Goal: Task Accomplishment & Management: Manage account settings

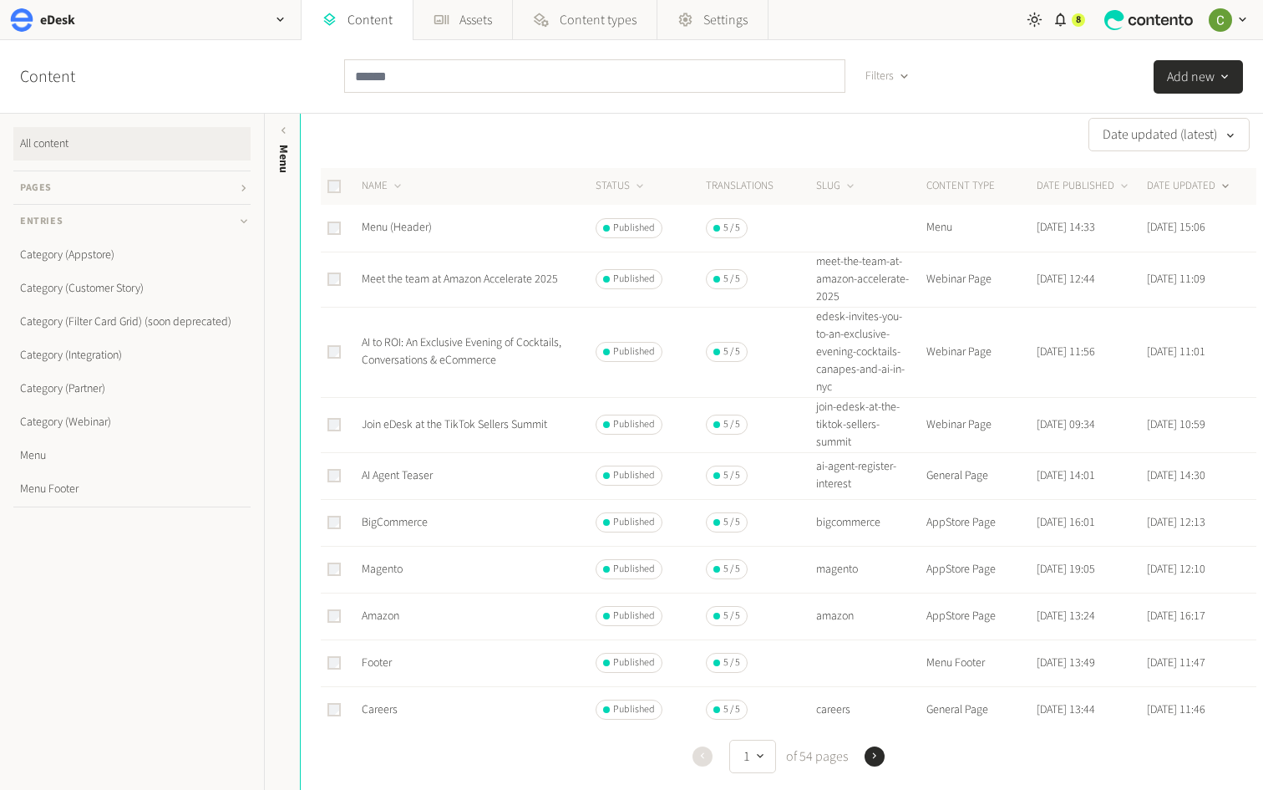
scroll to position [16, 0]
click at [427, 469] on link "AI Agent Teaser" at bounding box center [397, 472] width 71 height 17
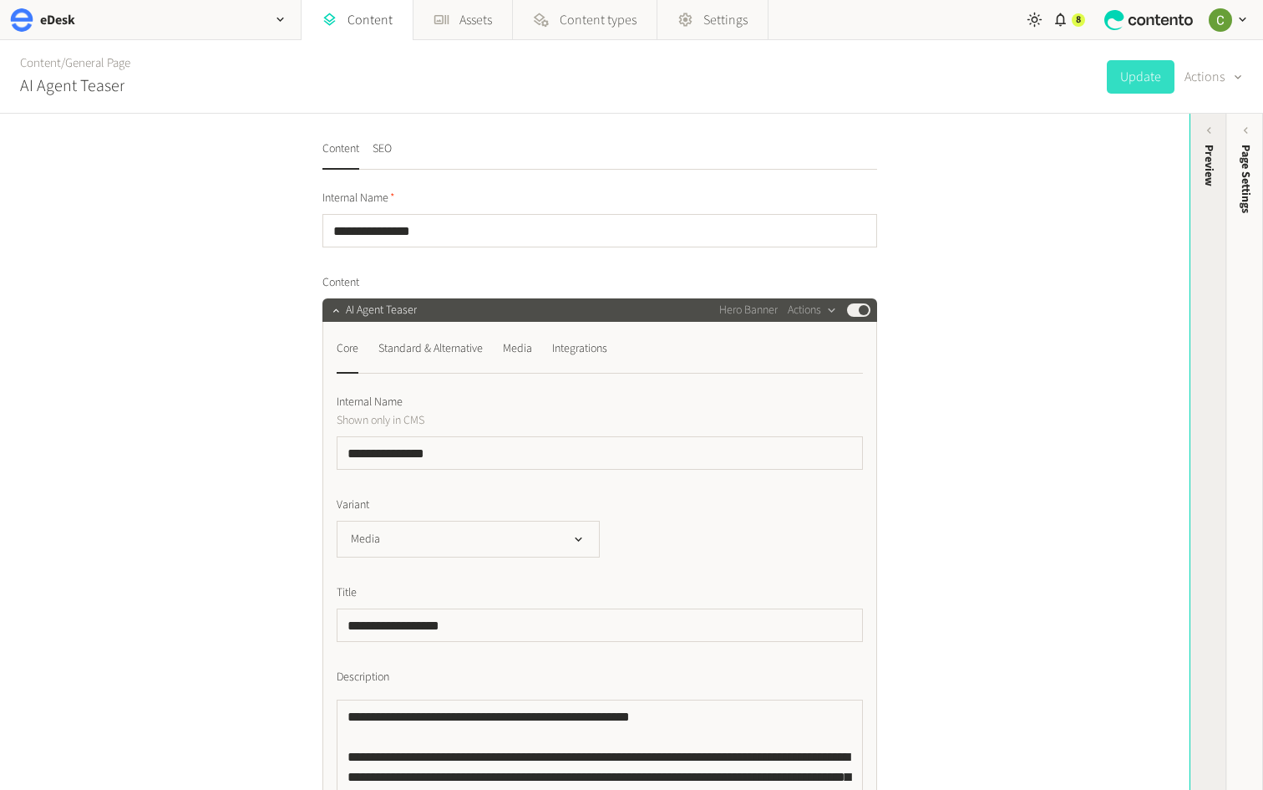
click at [1198, 211] on div "Preview" at bounding box center [1209, 274] width 37 height 301
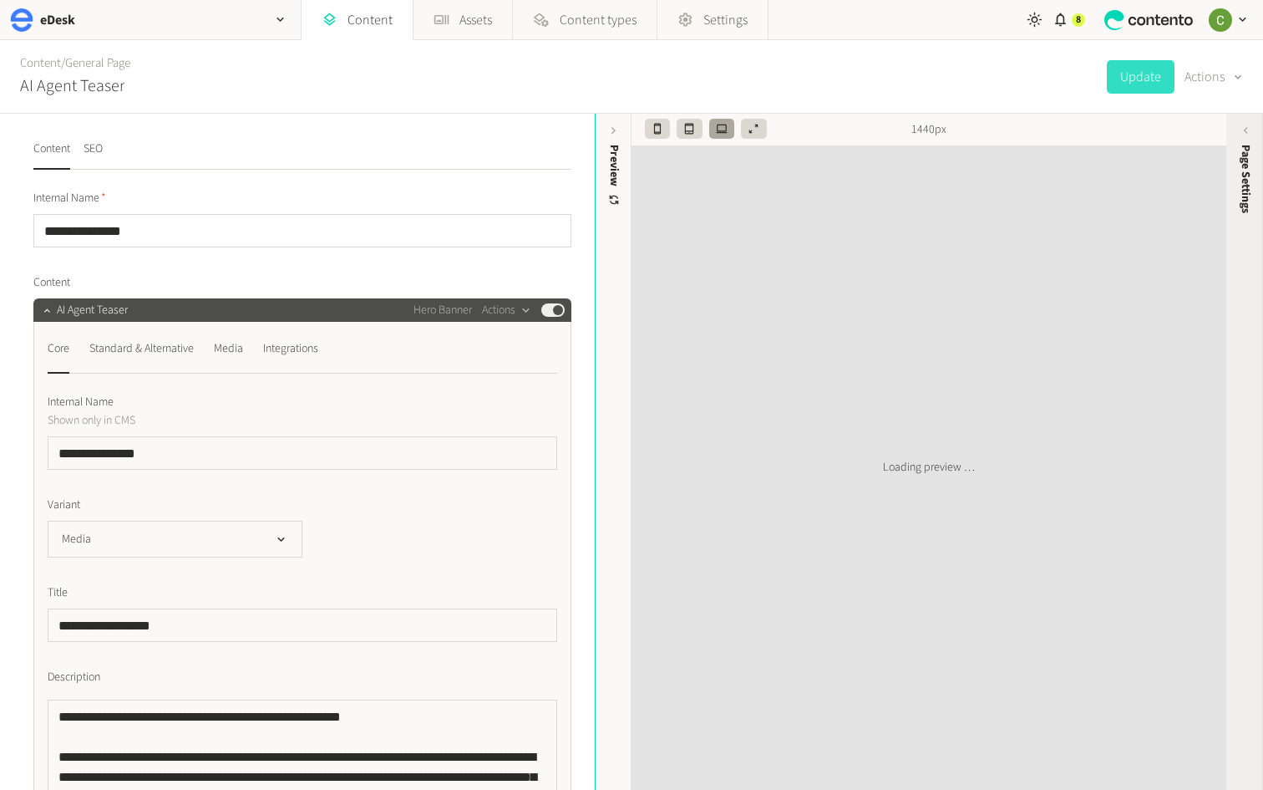
click at [1242, 171] on span "Page Settings" at bounding box center [1246, 179] width 18 height 69
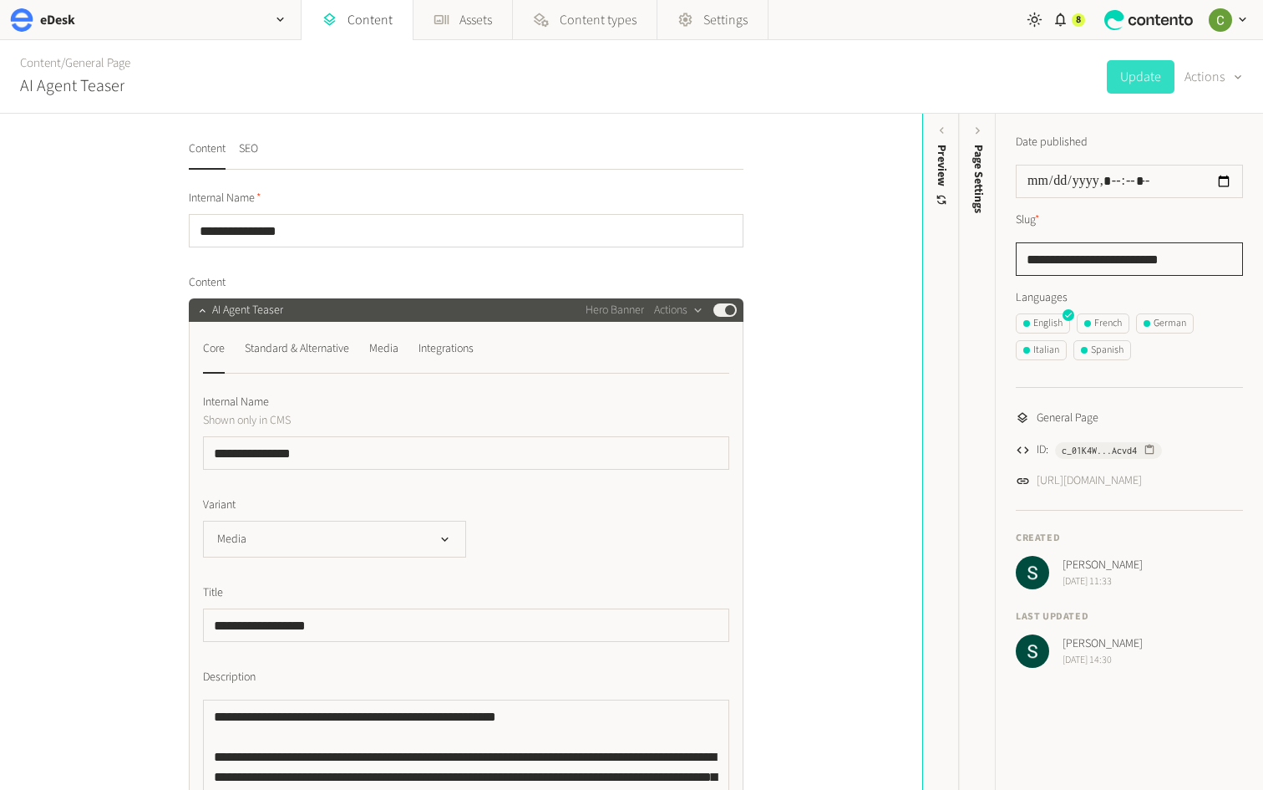
click at [1173, 259] on input "**********" at bounding box center [1129, 258] width 227 height 33
click at [1110, 323] on div "French" at bounding box center [1104, 323] width 38 height 15
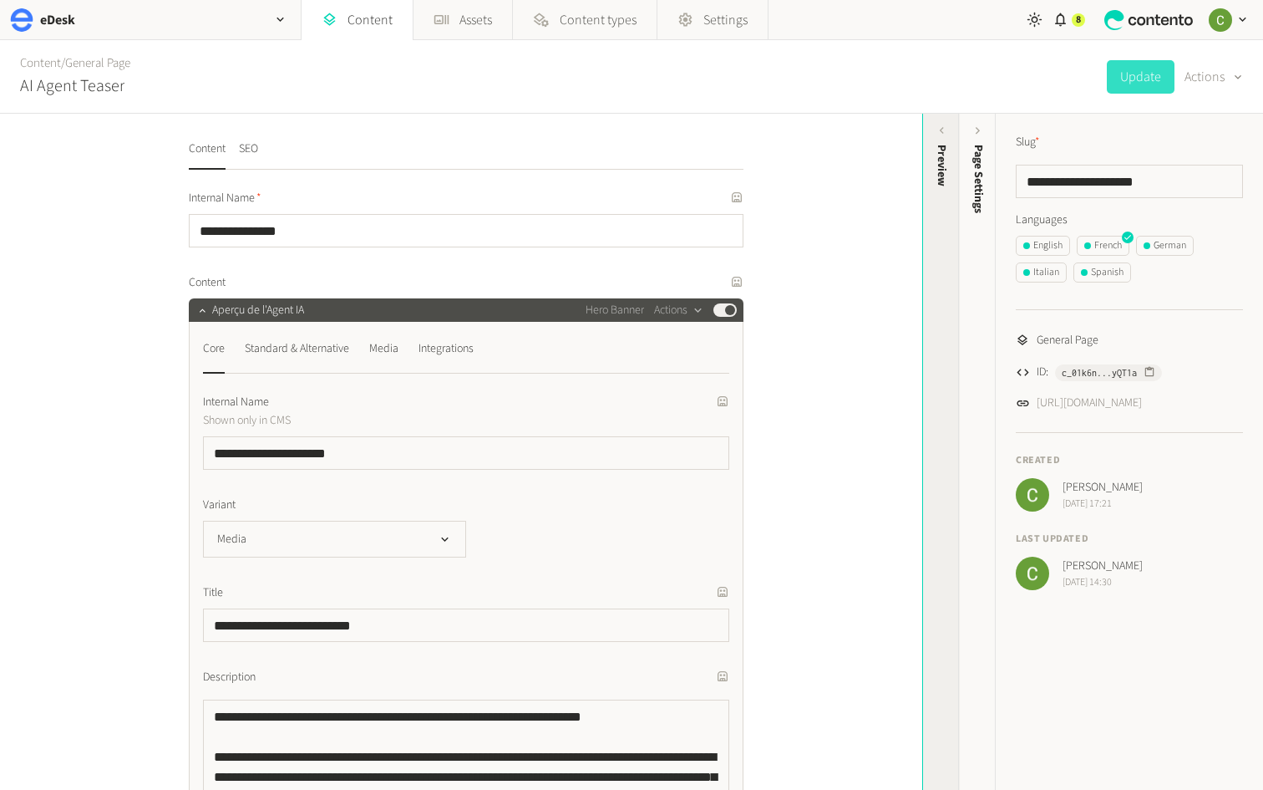
click at [933, 246] on div "Preview" at bounding box center [941, 274] width 37 height 301
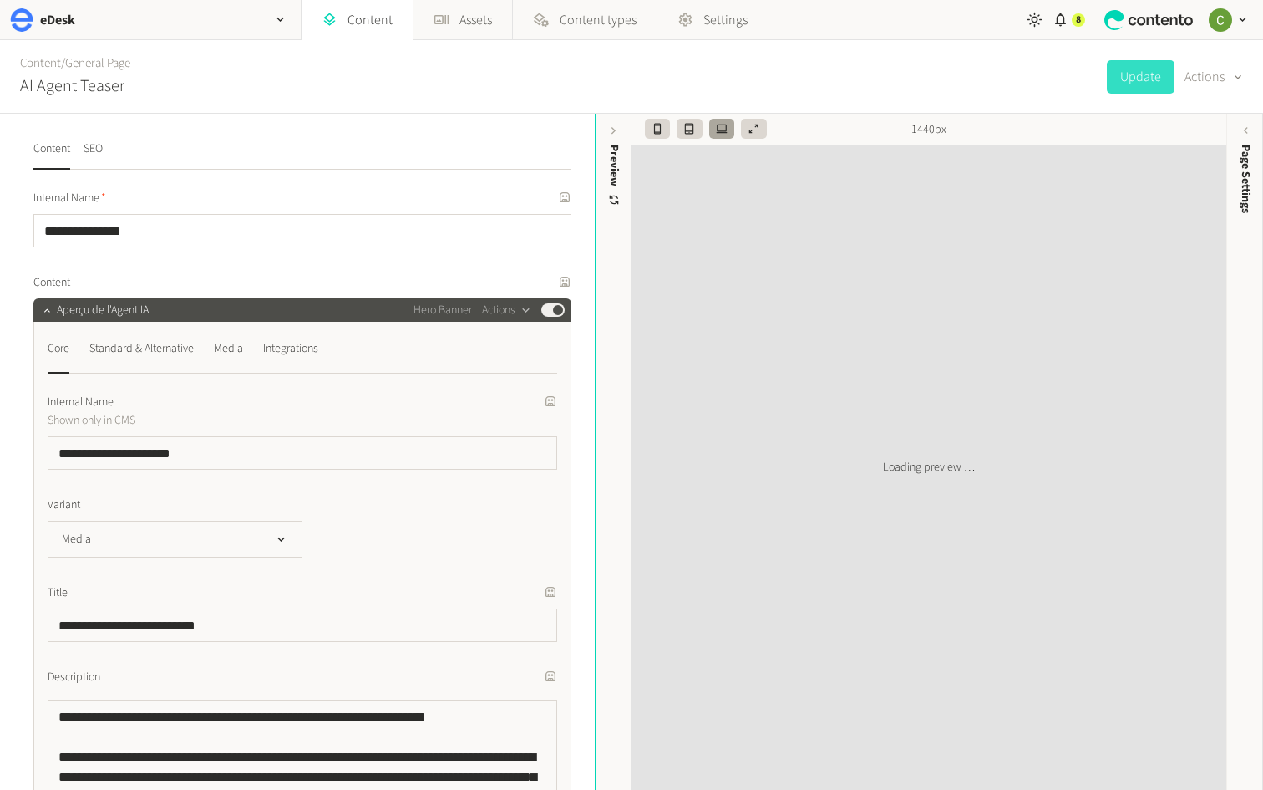
click at [612, 231] on div "Preview" at bounding box center [614, 274] width 37 height 301
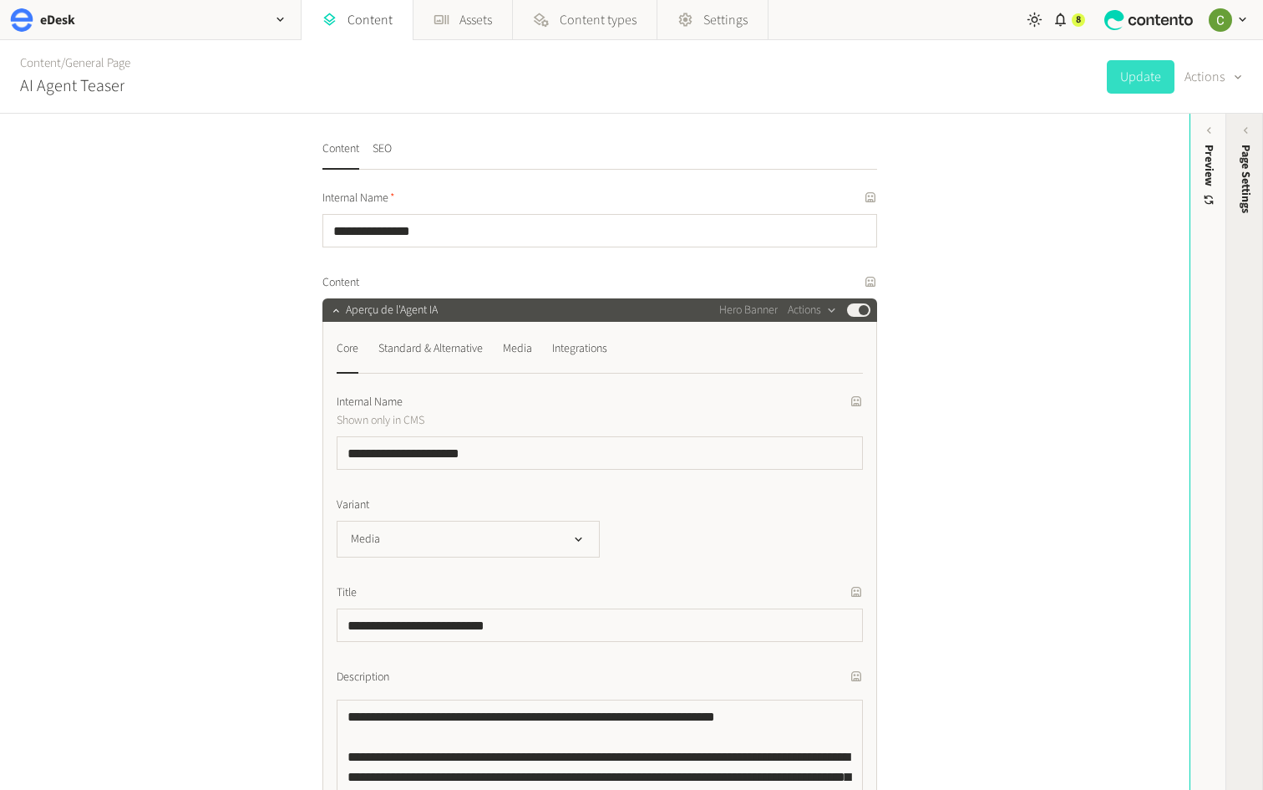
click at [1232, 147] on div "Page Settings" at bounding box center [1245, 274] width 37 height 301
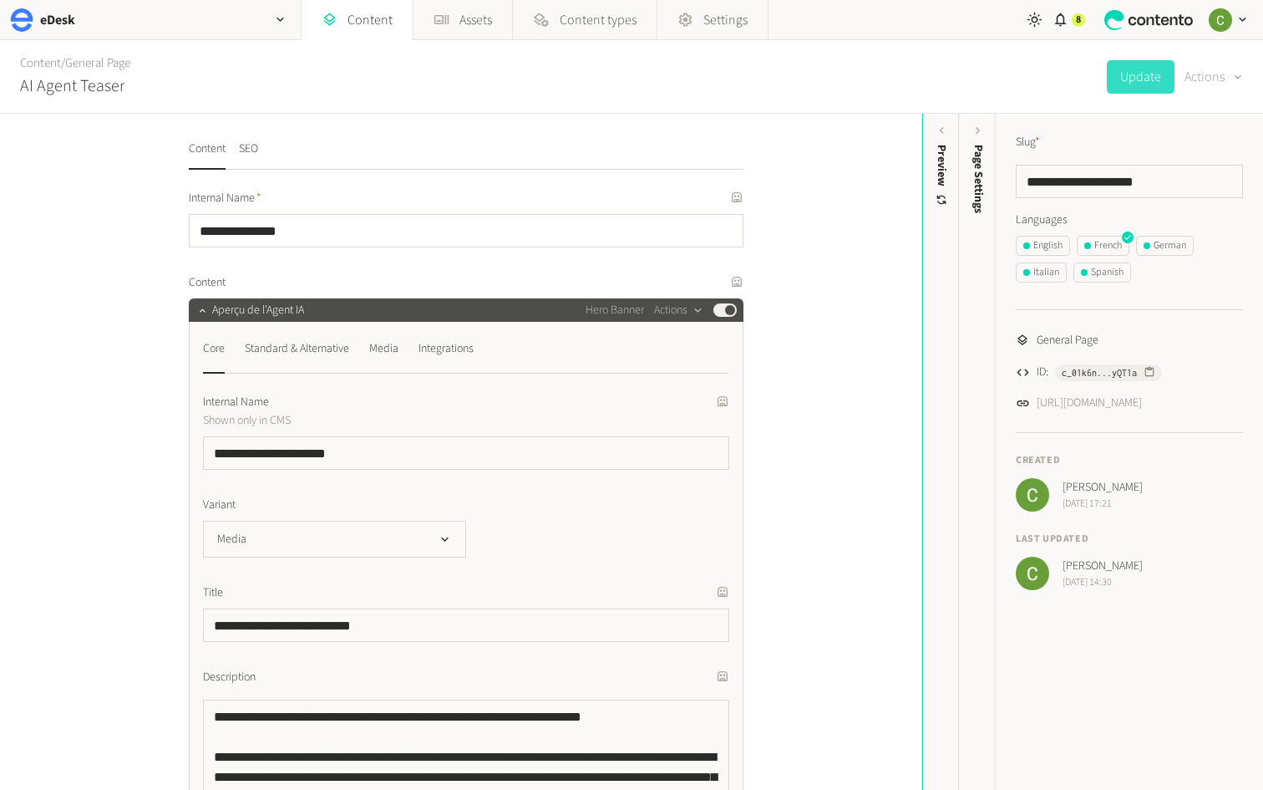
click at [1232, 75] on icon "button" at bounding box center [1238, 77] width 13 height 16
click at [1208, 75] on button "Actions" at bounding box center [1214, 76] width 58 height 33
click at [1160, 246] on div "German" at bounding box center [1165, 245] width 43 height 15
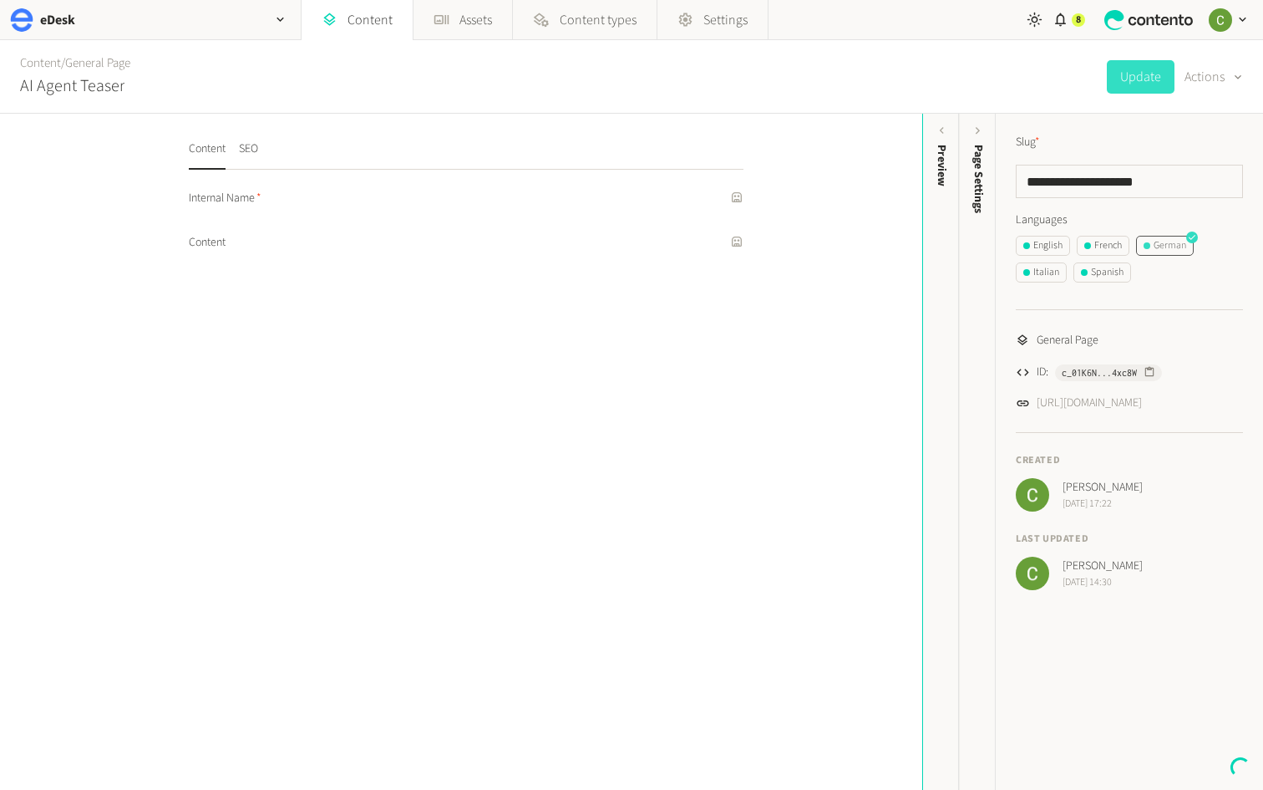
click at [1156, 241] on div "German" at bounding box center [1165, 245] width 43 height 15
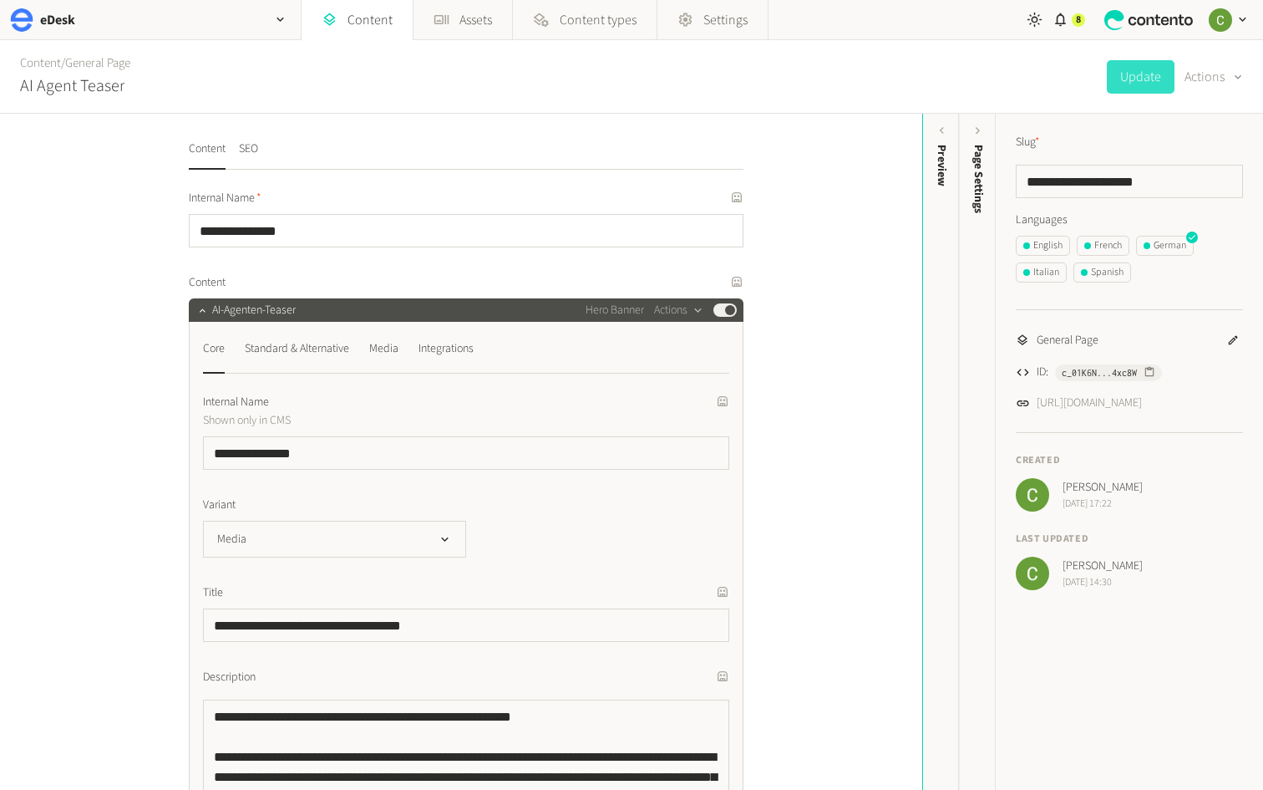
click at [1236, 338] on icon "button" at bounding box center [1233, 340] width 12 height 12
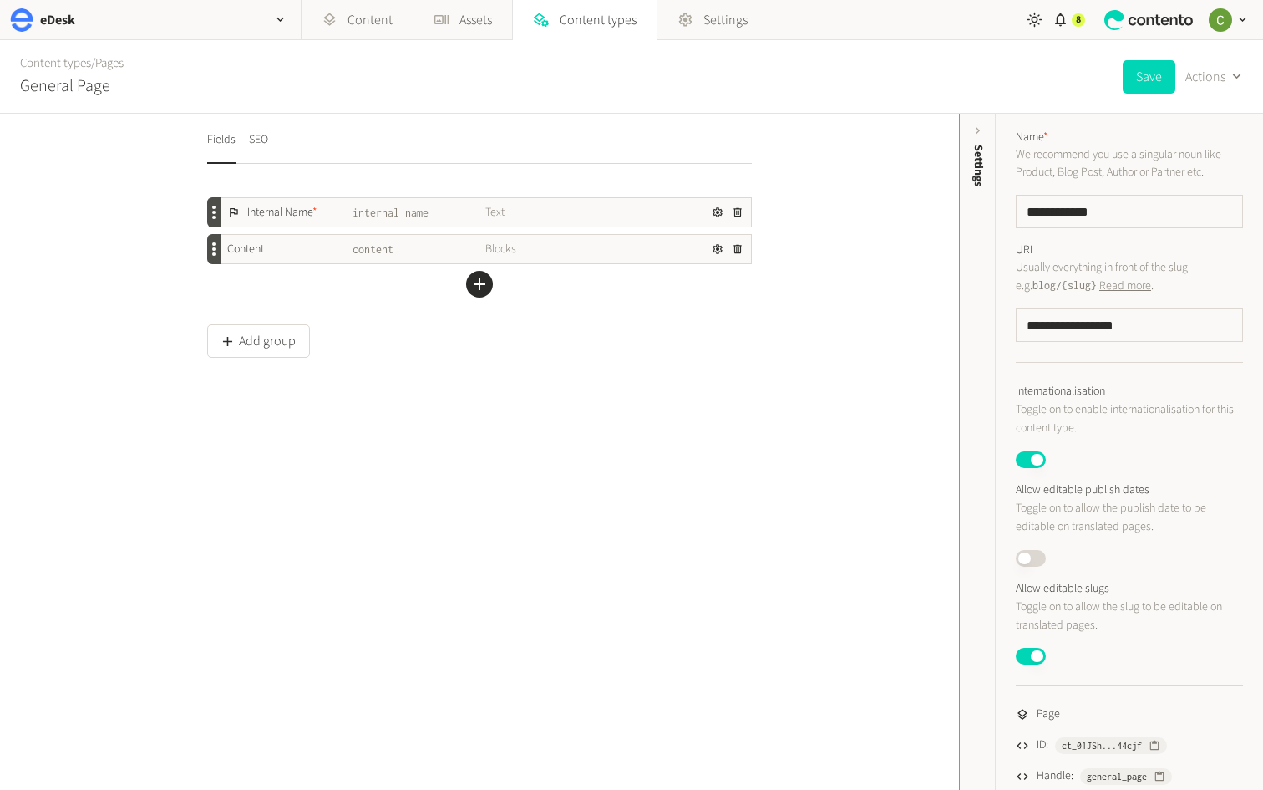
scroll to position [4, 0]
click at [266, 140] on button "SEO" at bounding box center [258, 145] width 19 height 37
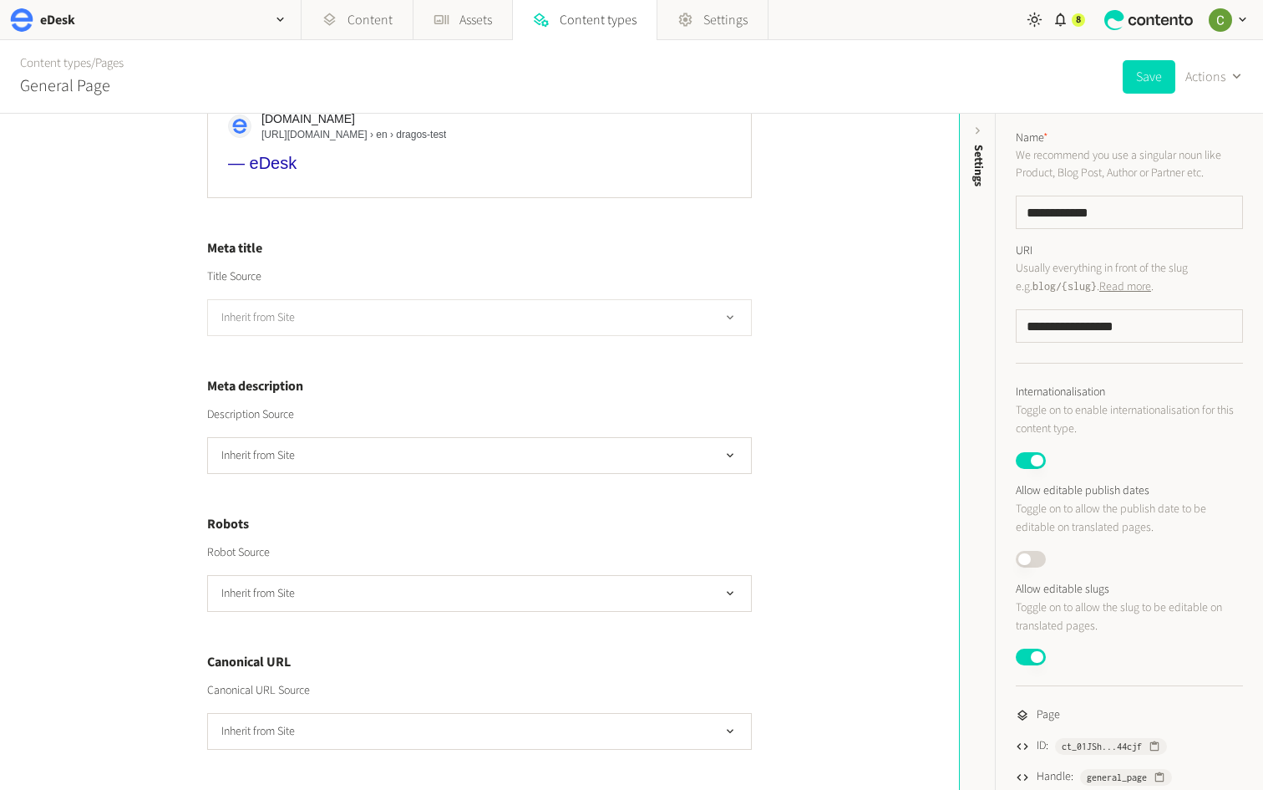
scroll to position [0, 0]
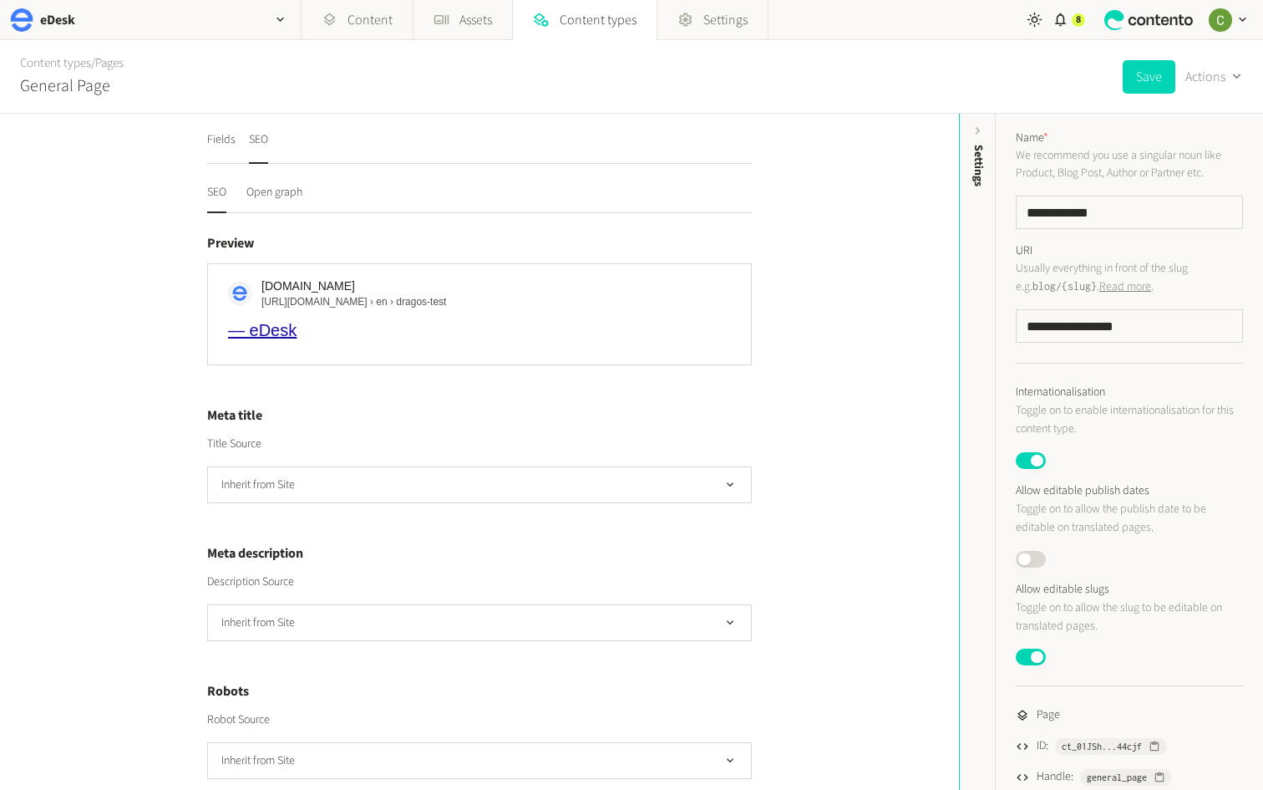
click at [391, 333] on div "— eDesk" at bounding box center [479, 330] width 503 height 22
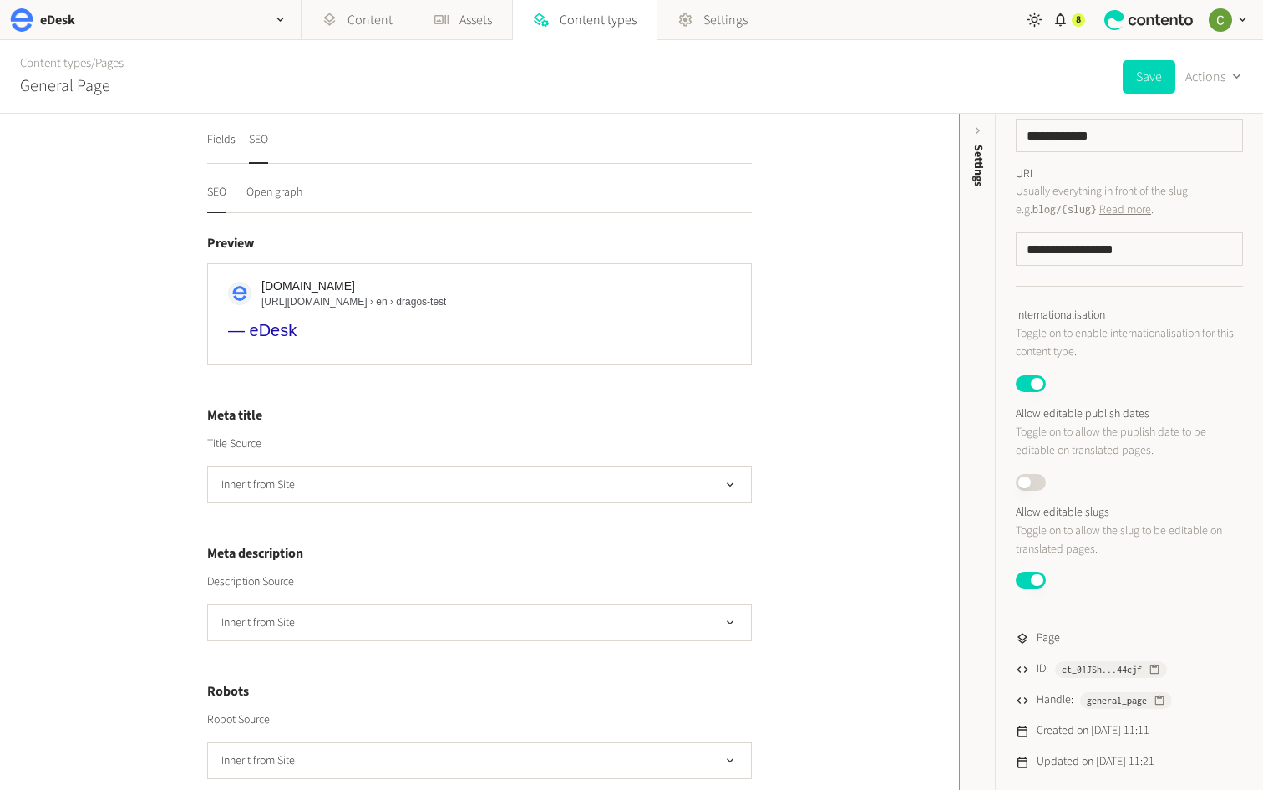
scroll to position [80, 0]
click at [220, 134] on button "Fields" at bounding box center [221, 145] width 28 height 37
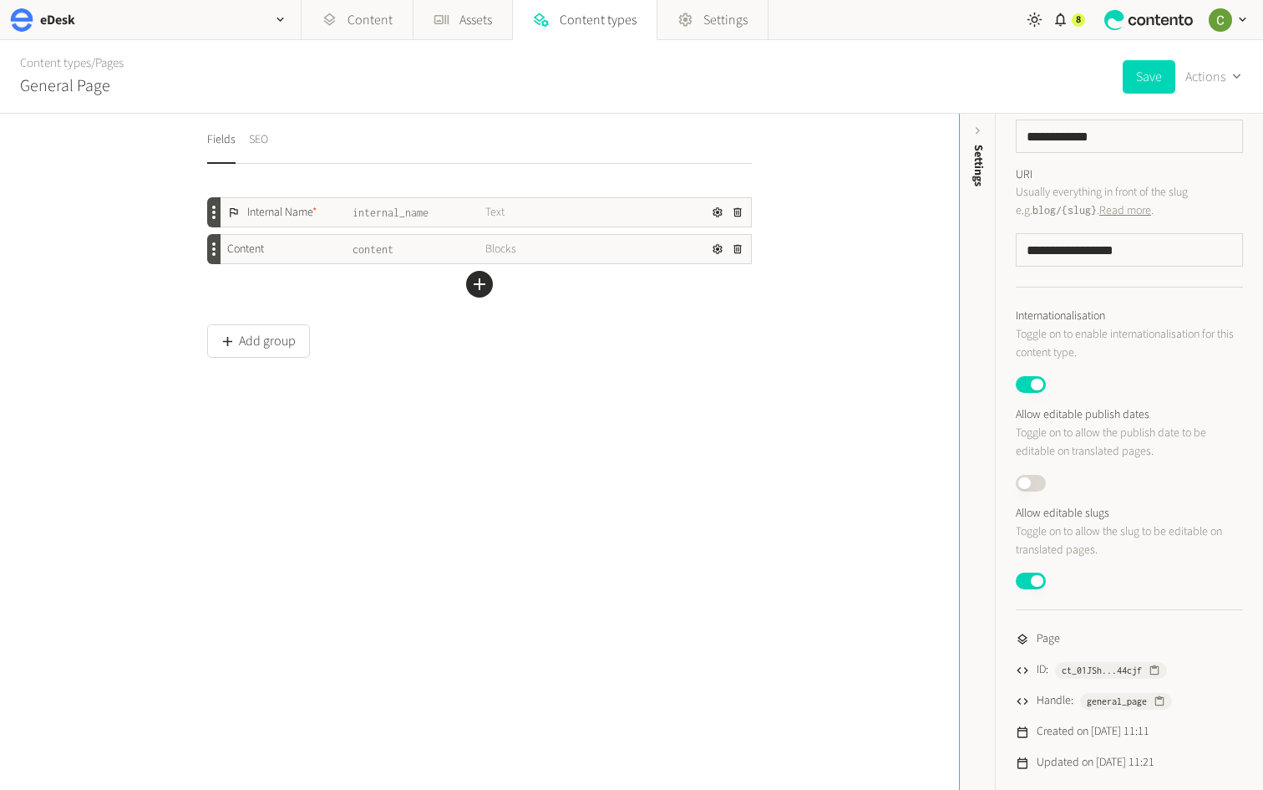
click at [265, 142] on button "SEO" at bounding box center [258, 145] width 19 height 37
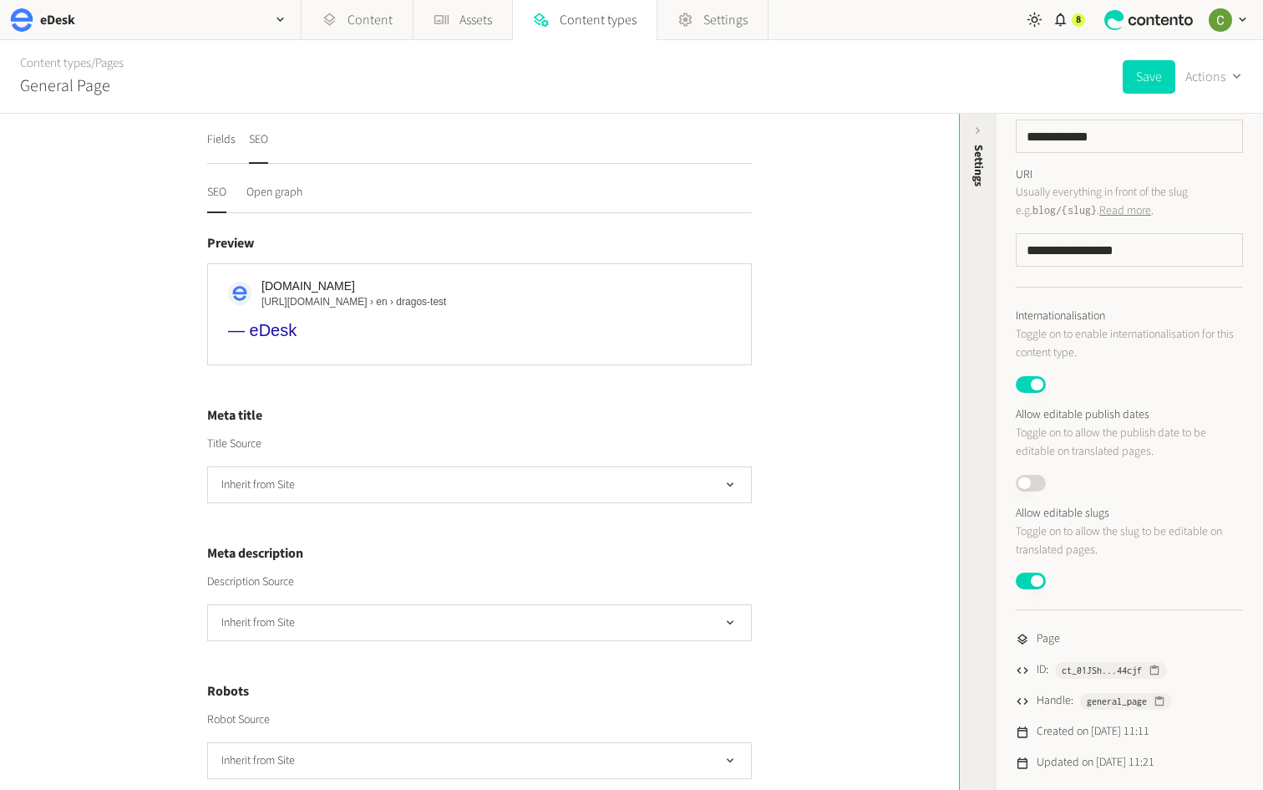
click at [987, 179] on span "Settings" at bounding box center [979, 166] width 18 height 42
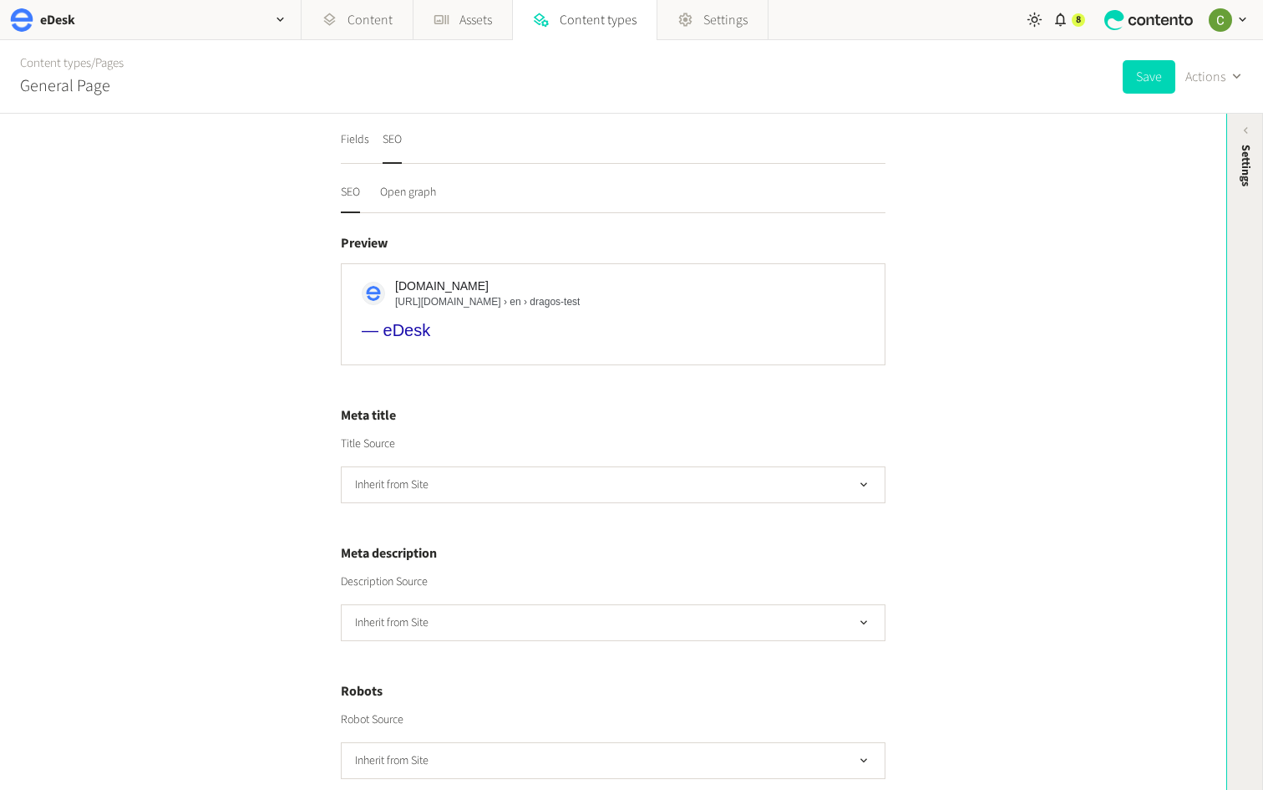
click at [1244, 189] on div "Settings" at bounding box center [1245, 274] width 37 height 301
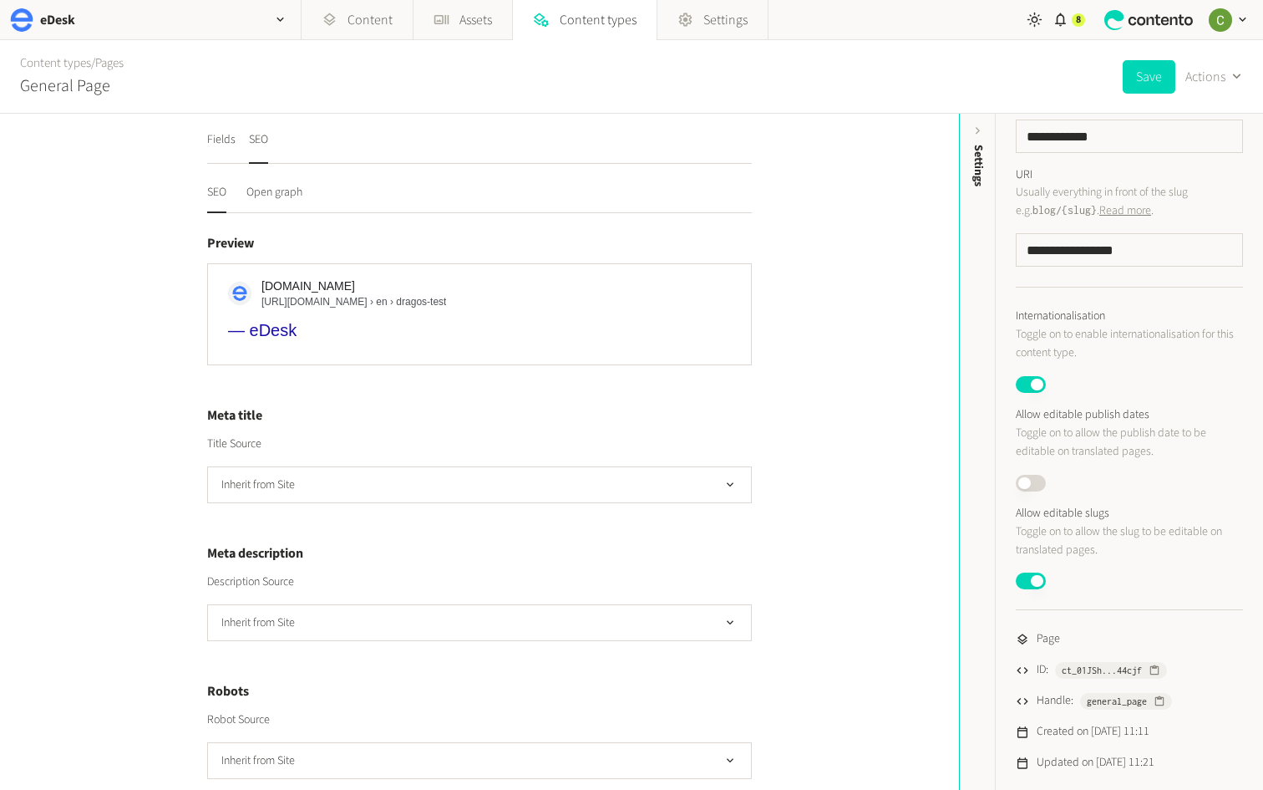
scroll to position [0, 0]
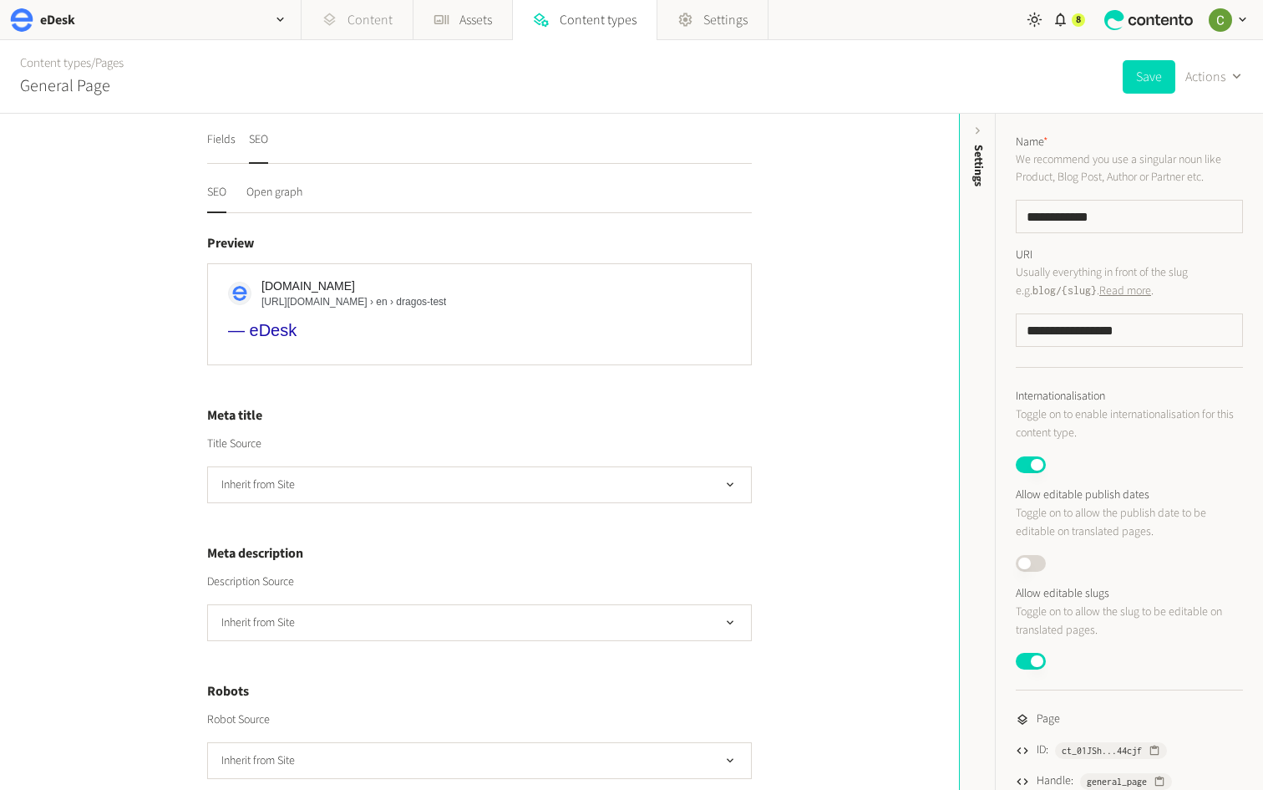
click at [335, 13] on icon at bounding box center [330, 20] width 16 height 16
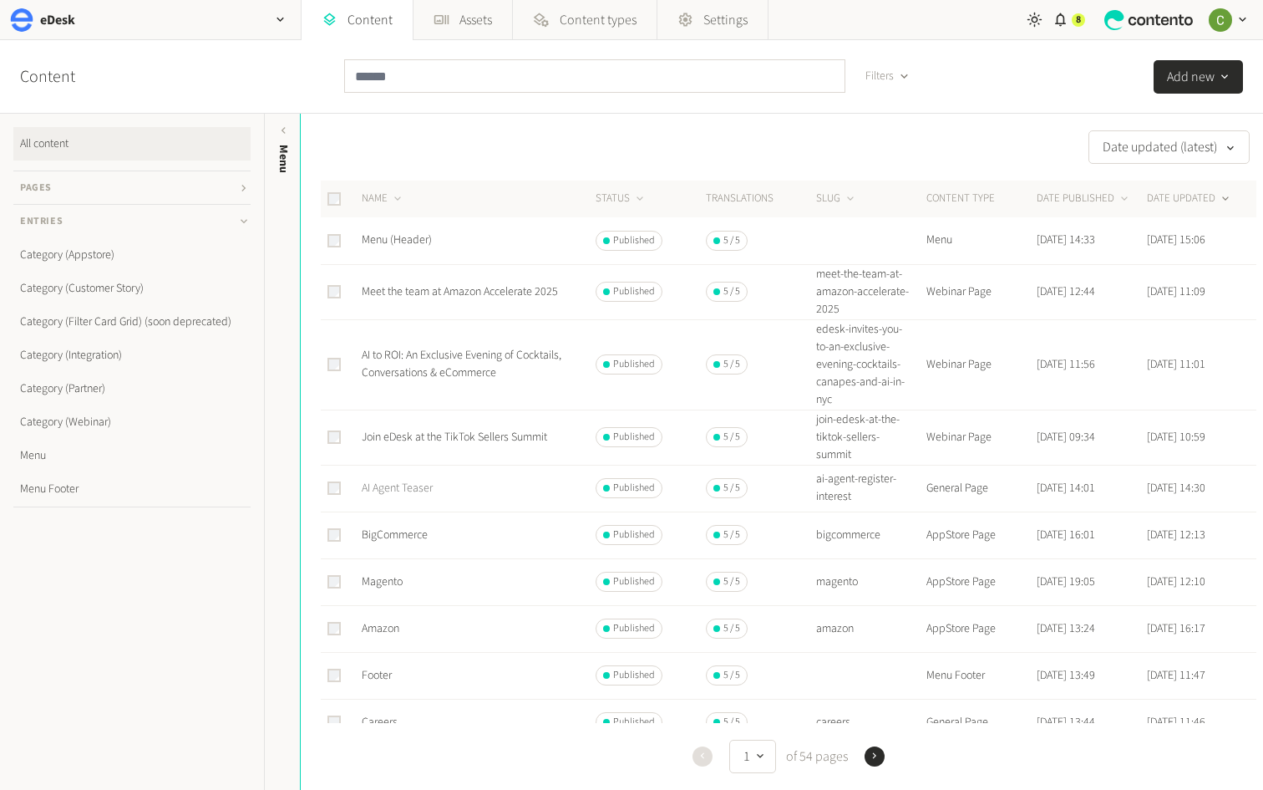
click at [401, 489] on link "AI Agent Teaser" at bounding box center [397, 488] width 71 height 17
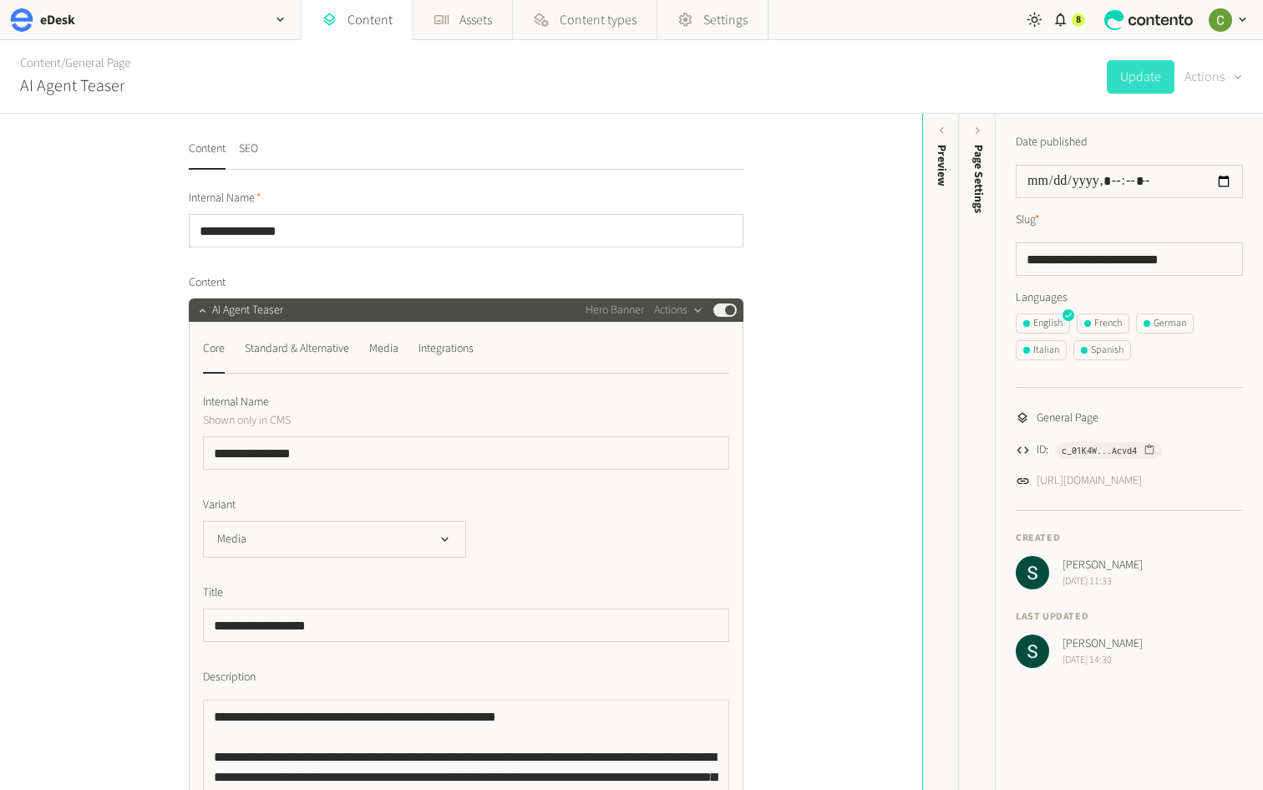
click at [1213, 76] on button "Actions" at bounding box center [1214, 76] width 58 height 33
click at [1065, 145] on label "Date published" at bounding box center [1052, 143] width 72 height 18
click at [1183, 264] on input "**********" at bounding box center [1129, 258] width 227 height 33
click at [254, 148] on button "SEO" at bounding box center [248, 154] width 19 height 29
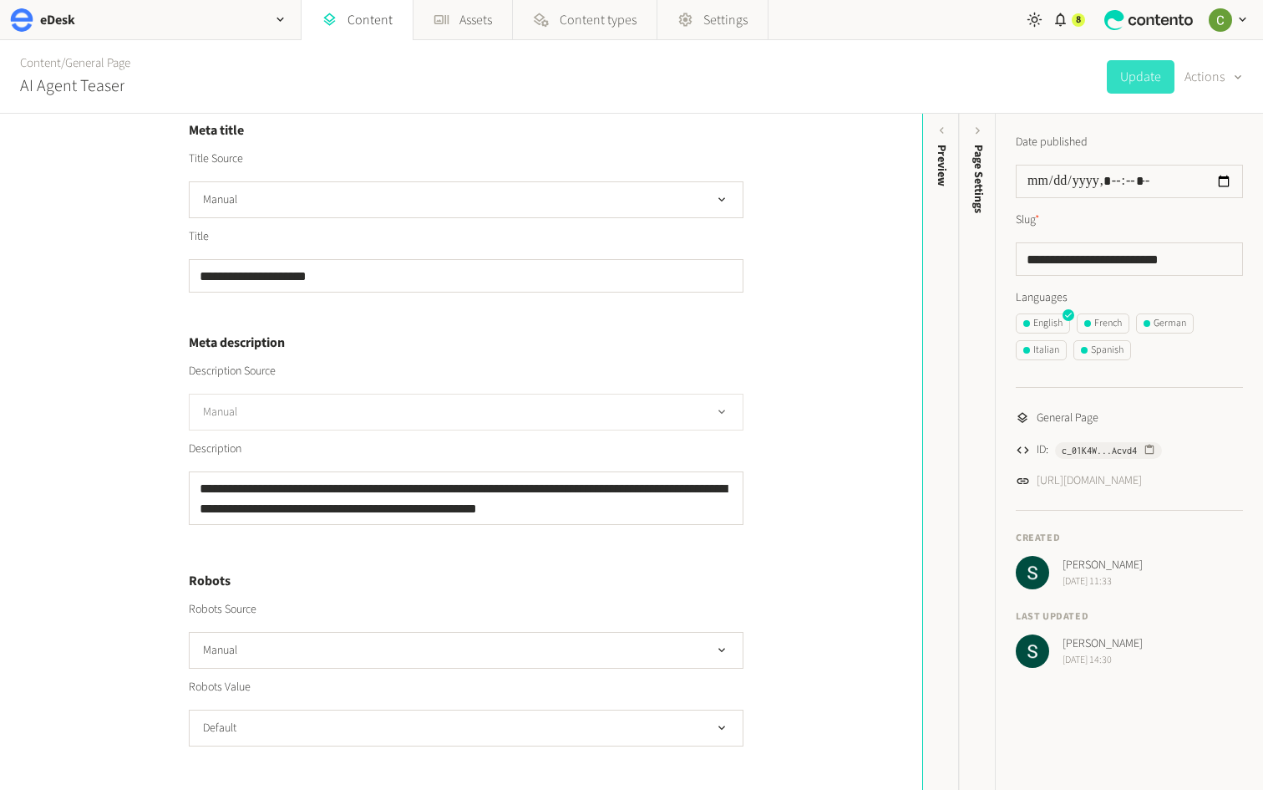
scroll to position [2, 0]
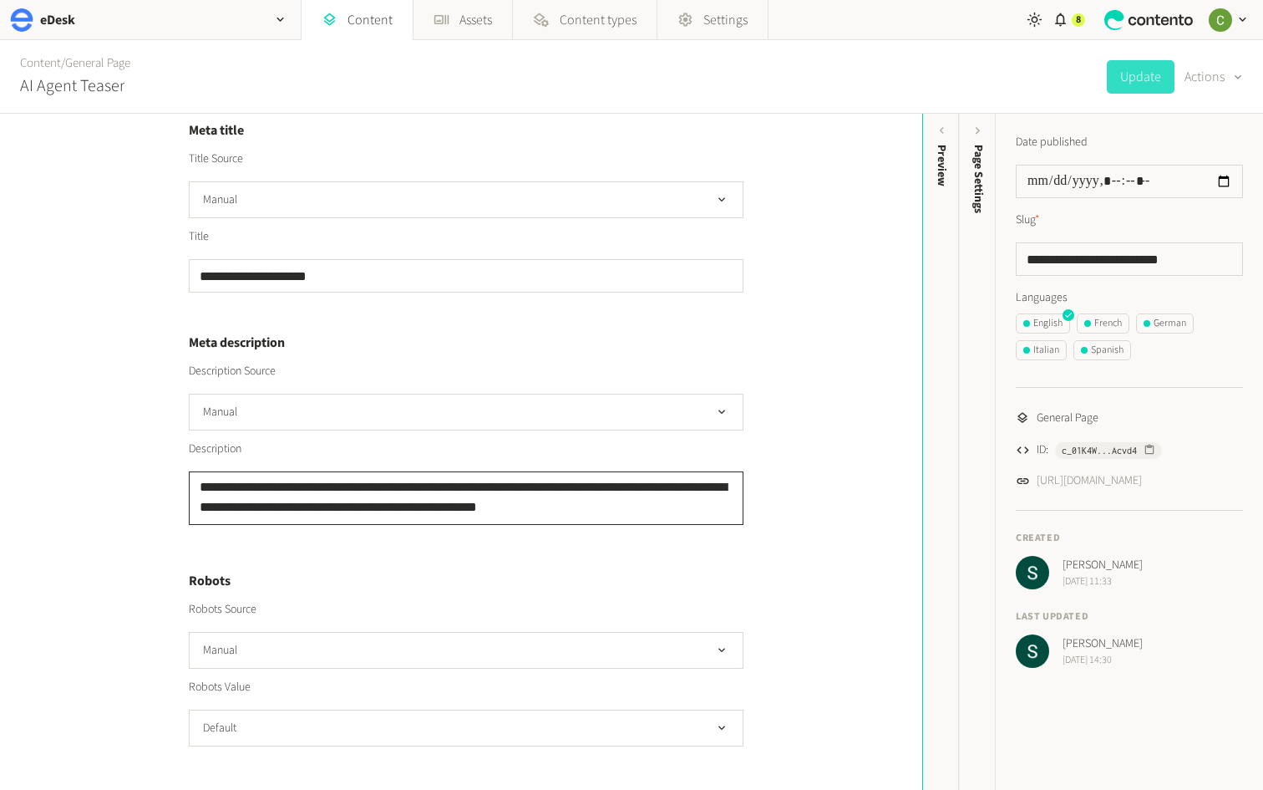
click at [584, 515] on textarea "**********" at bounding box center [466, 497] width 555 height 53
click at [605, 573] on h4 "Robots" at bounding box center [466, 581] width 555 height 20
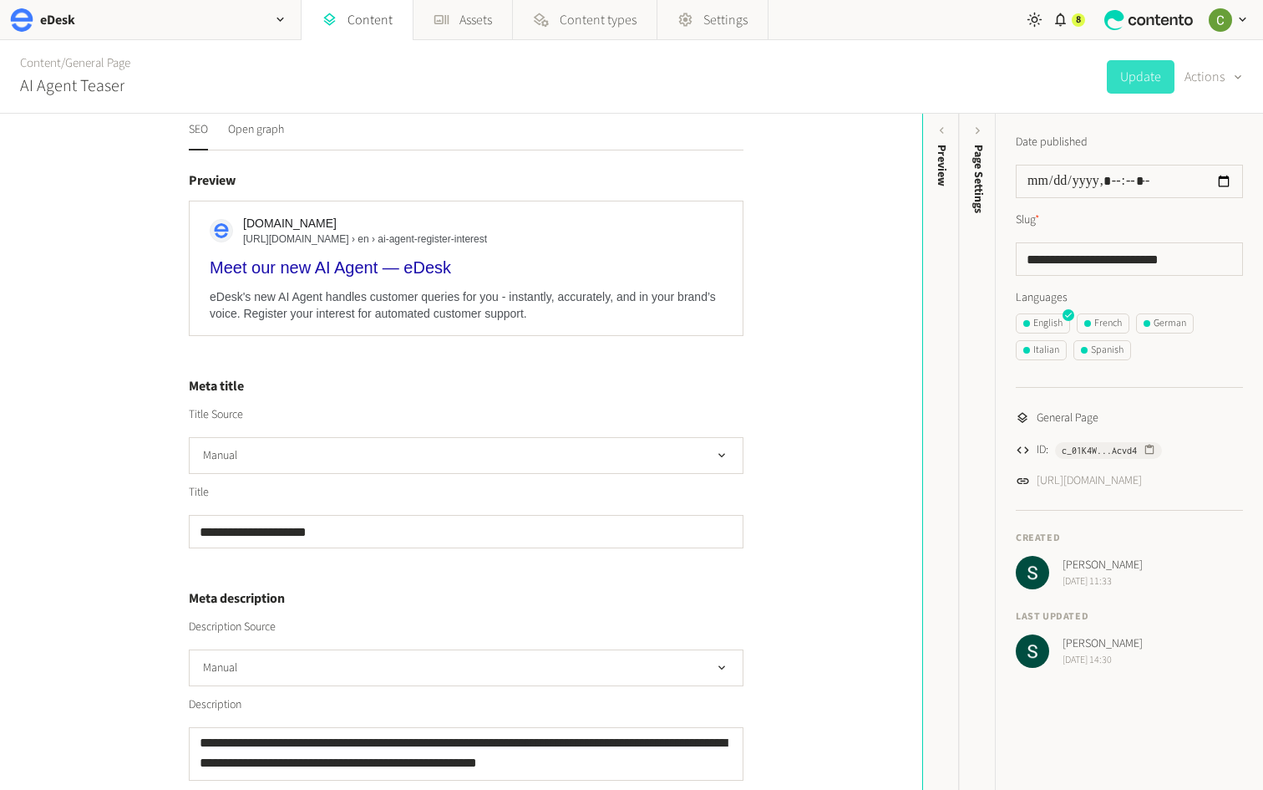
scroll to position [0, 0]
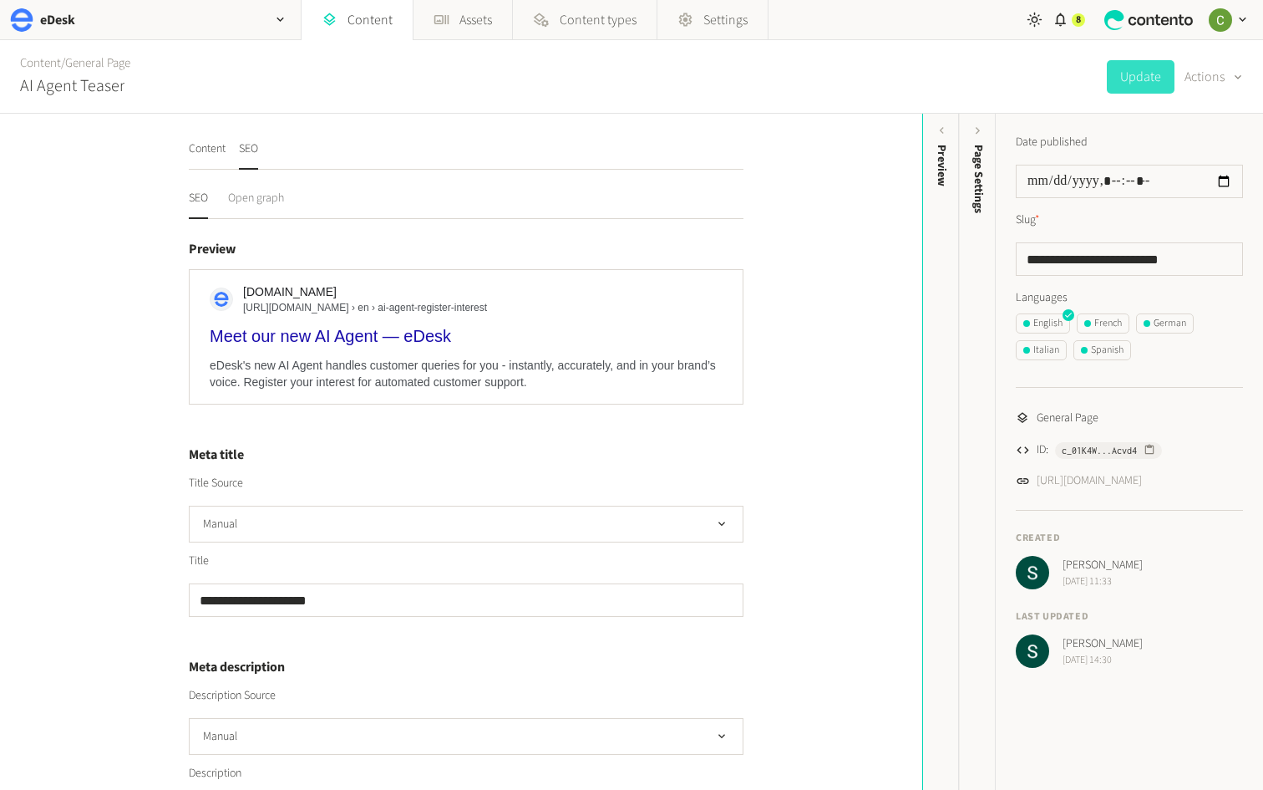
click at [249, 196] on button "Open graph" at bounding box center [256, 204] width 56 height 29
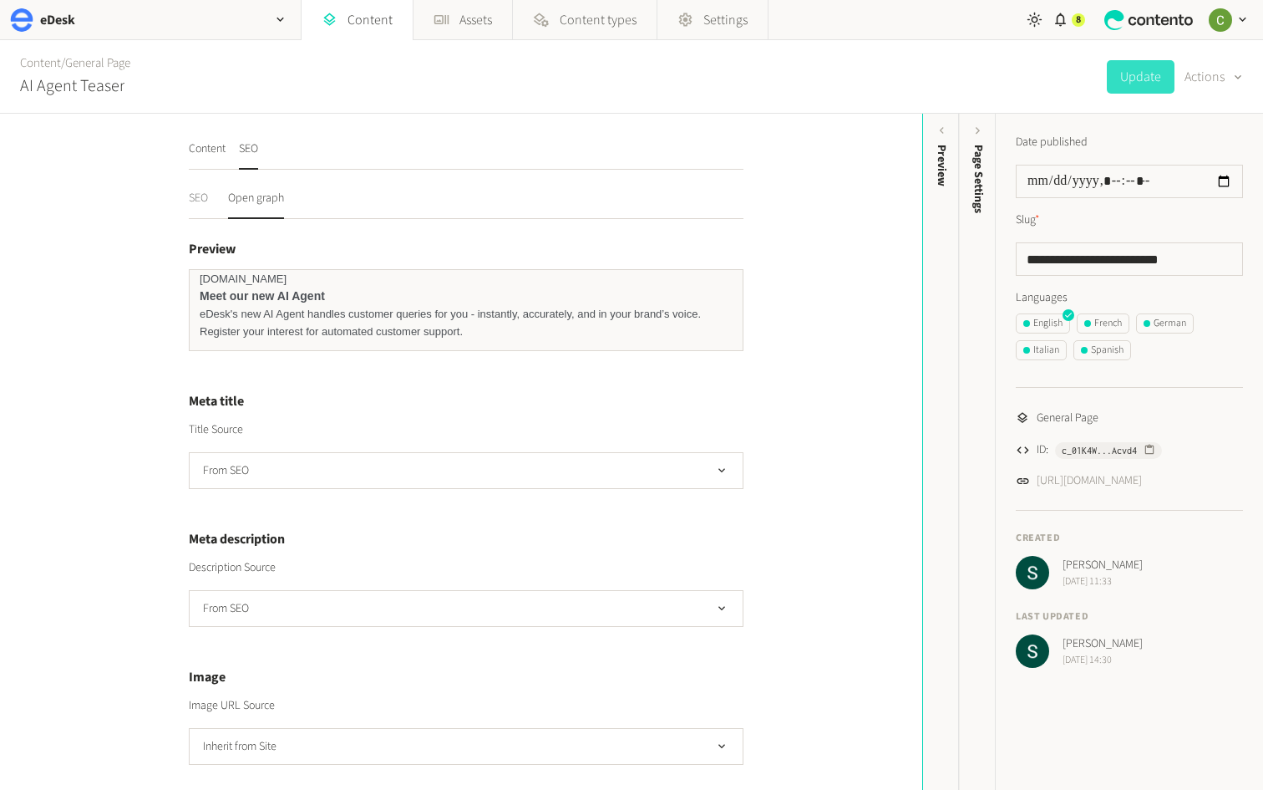
click at [196, 206] on button "SEO" at bounding box center [198, 204] width 19 height 29
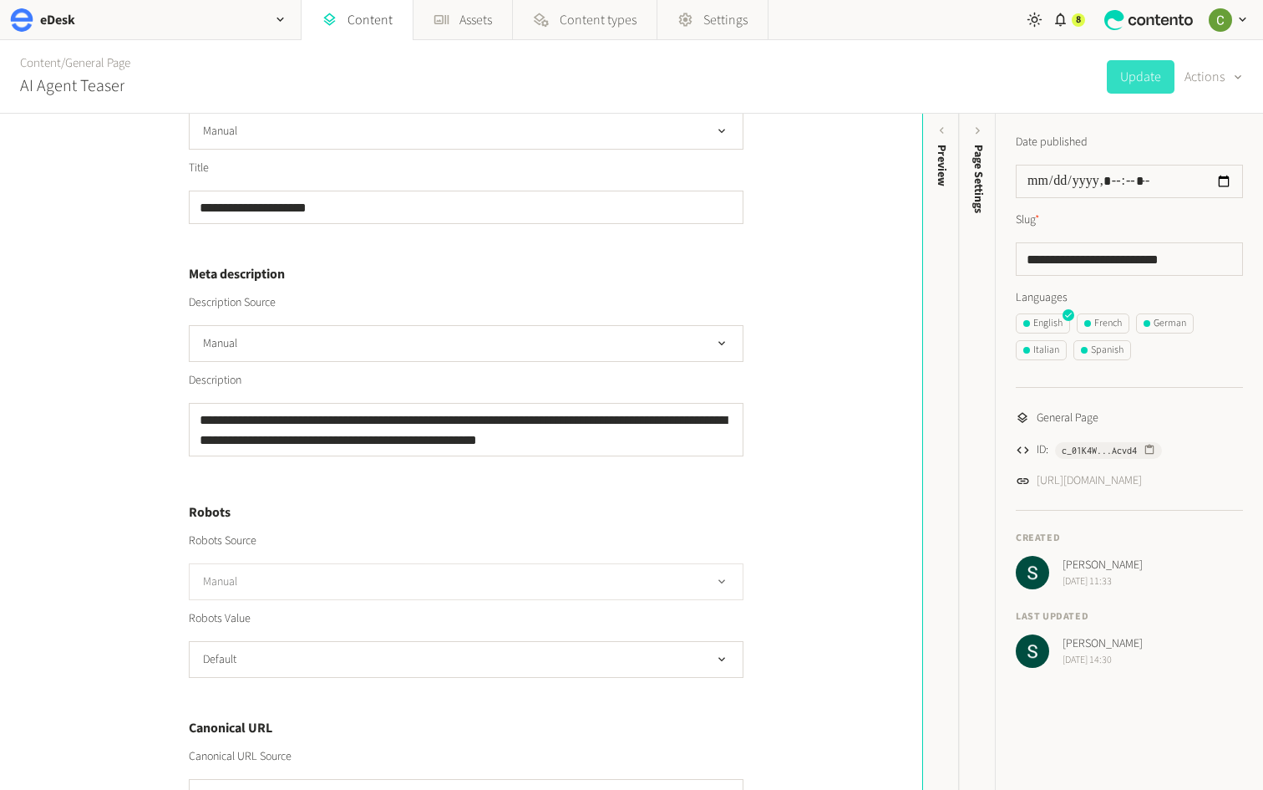
click at [338, 579] on button "Manual" at bounding box center [466, 581] width 555 height 37
click at [328, 567] on button "Manual" at bounding box center [466, 581] width 555 height 37
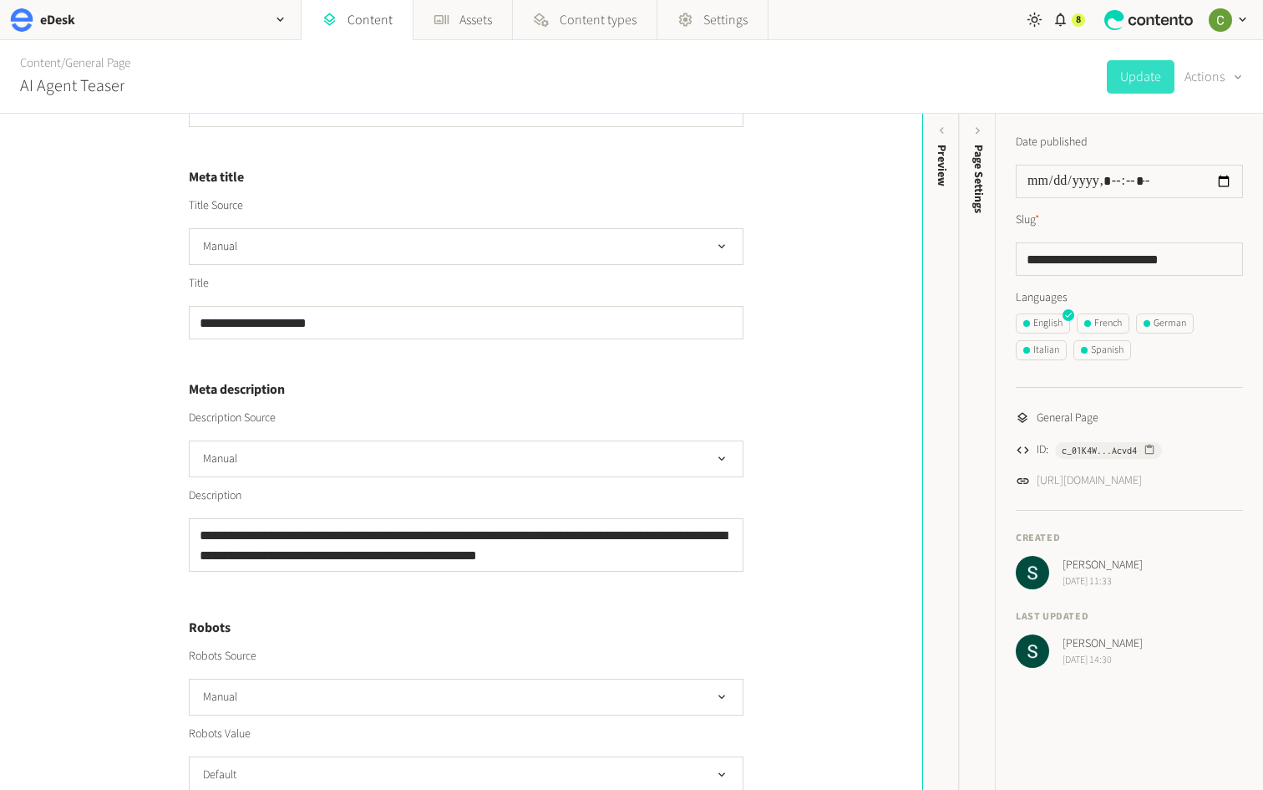
scroll to position [261, 0]
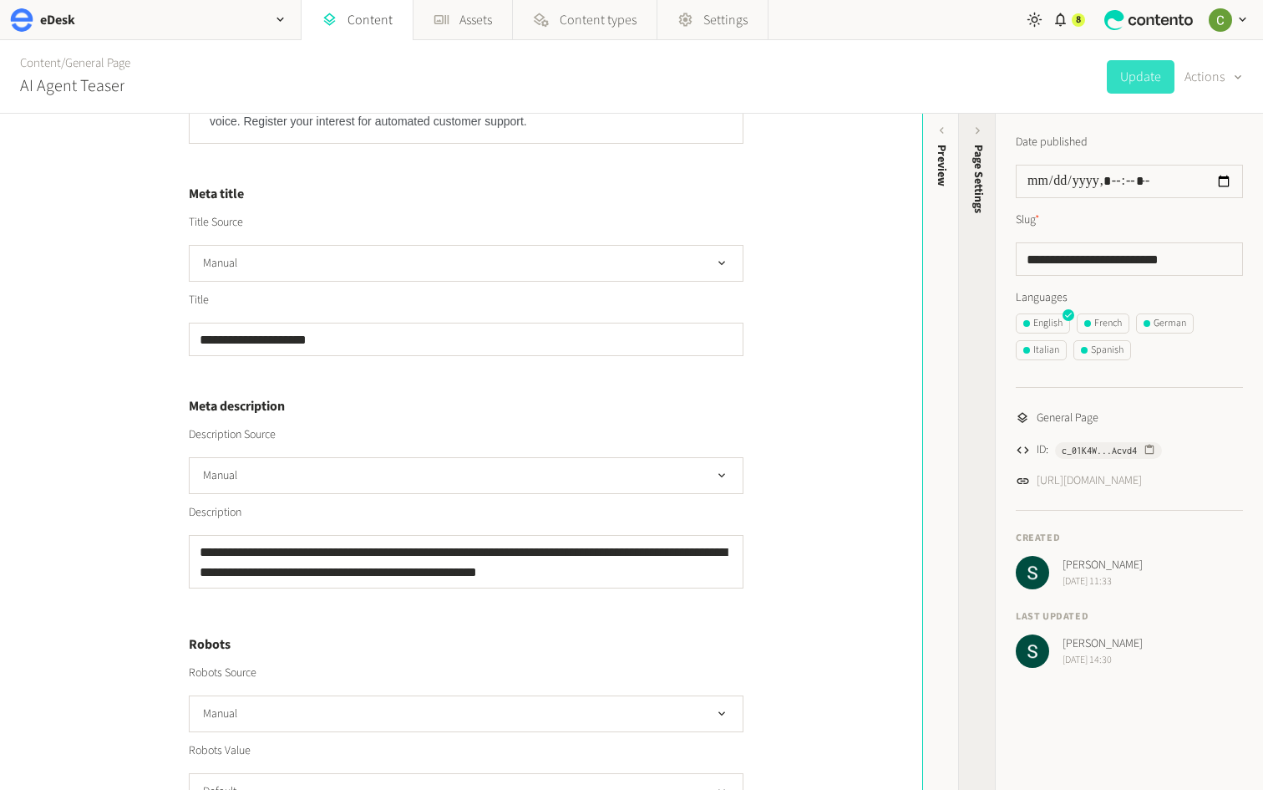
click at [969, 226] on div "Page Settings" at bounding box center [978, 274] width 37 height 301
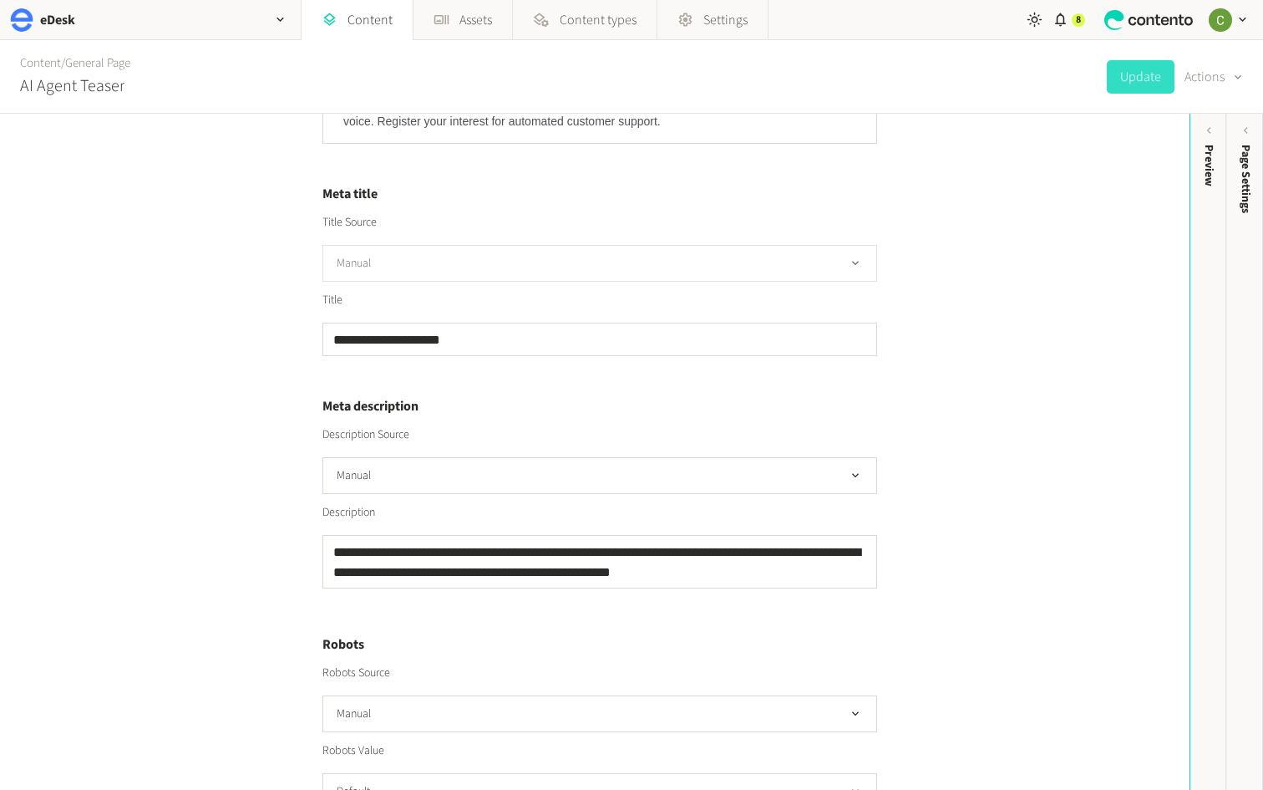
scroll to position [0, 0]
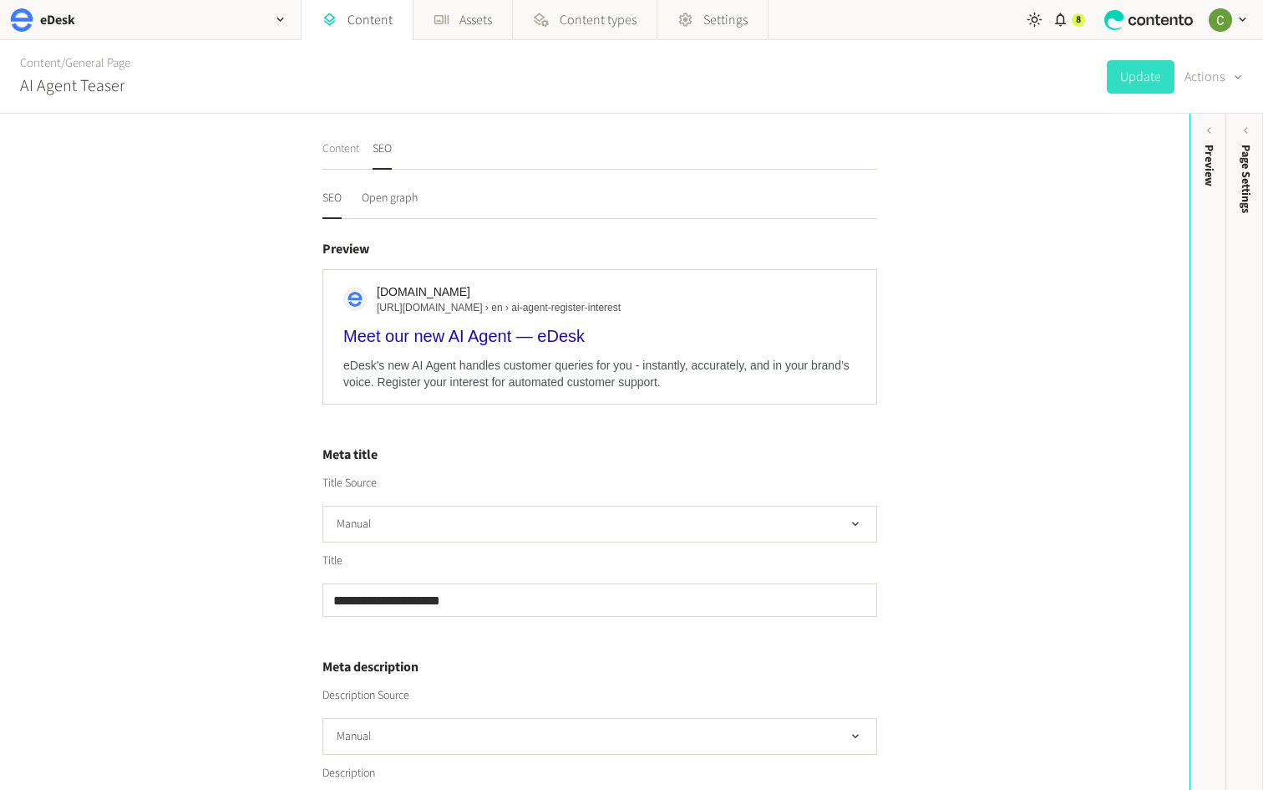
click at [345, 155] on button "Content" at bounding box center [341, 154] width 37 height 29
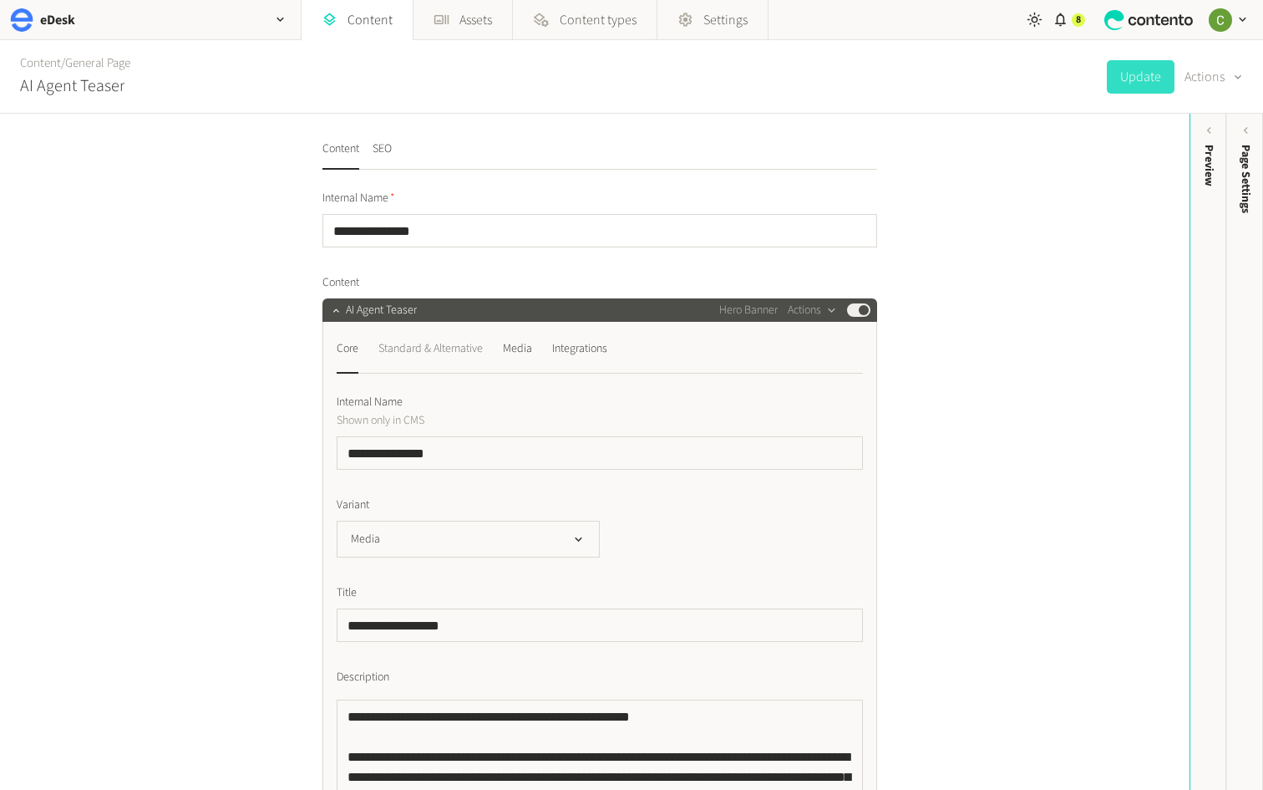
scroll to position [19, 0]
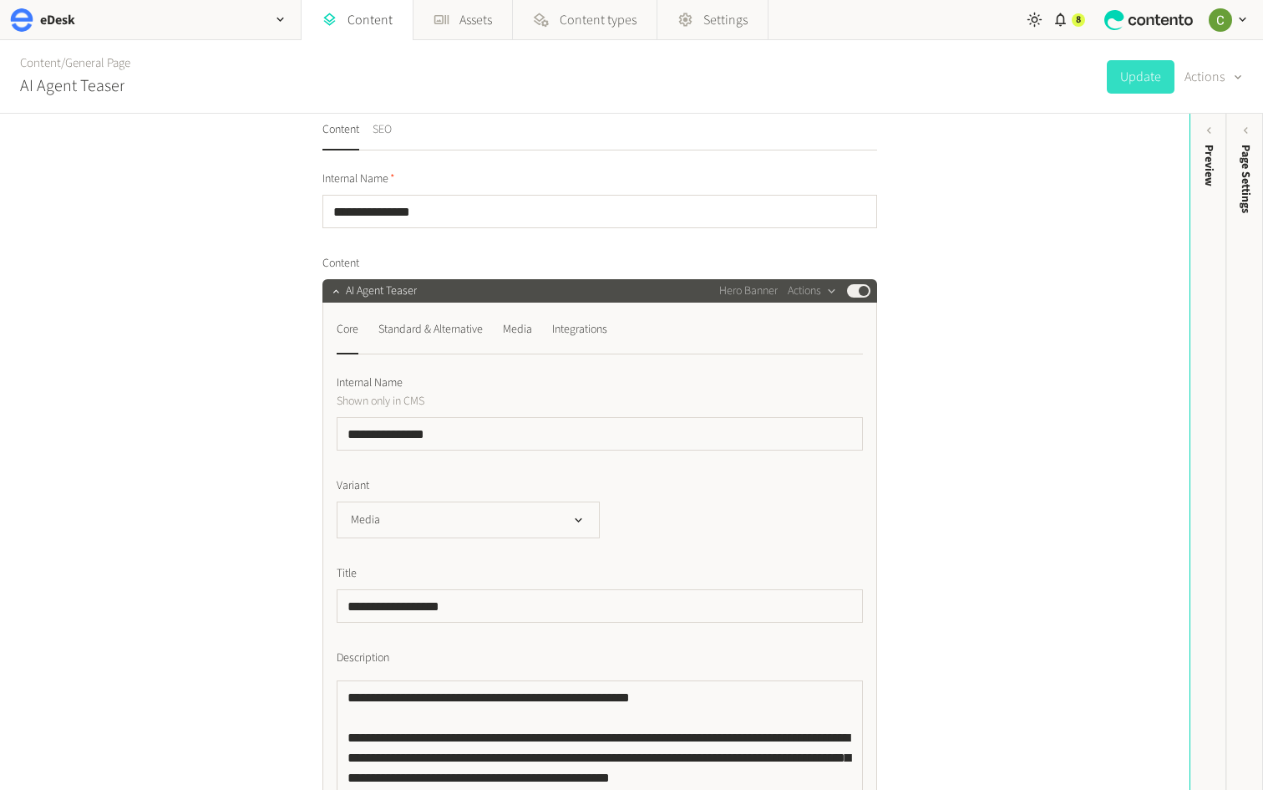
click at [378, 129] on button "SEO" at bounding box center [382, 135] width 19 height 29
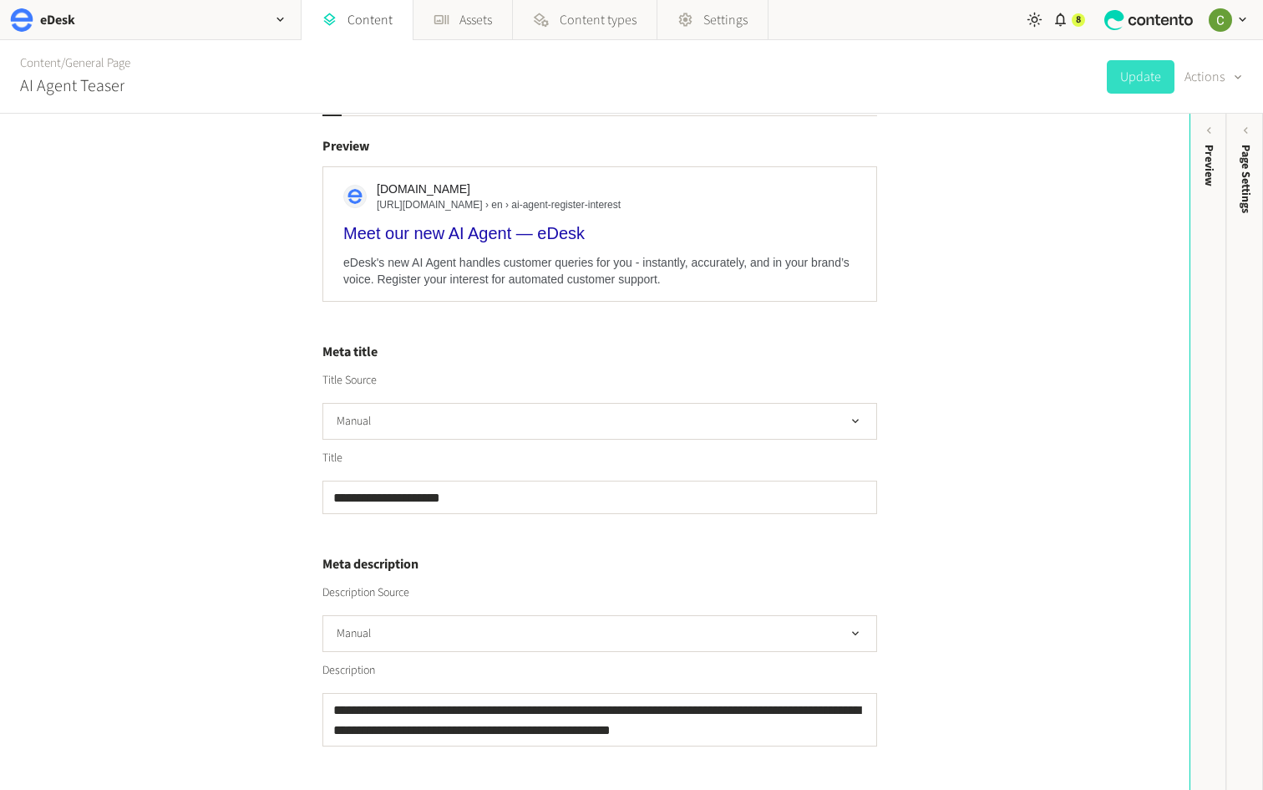
scroll to position [99, 0]
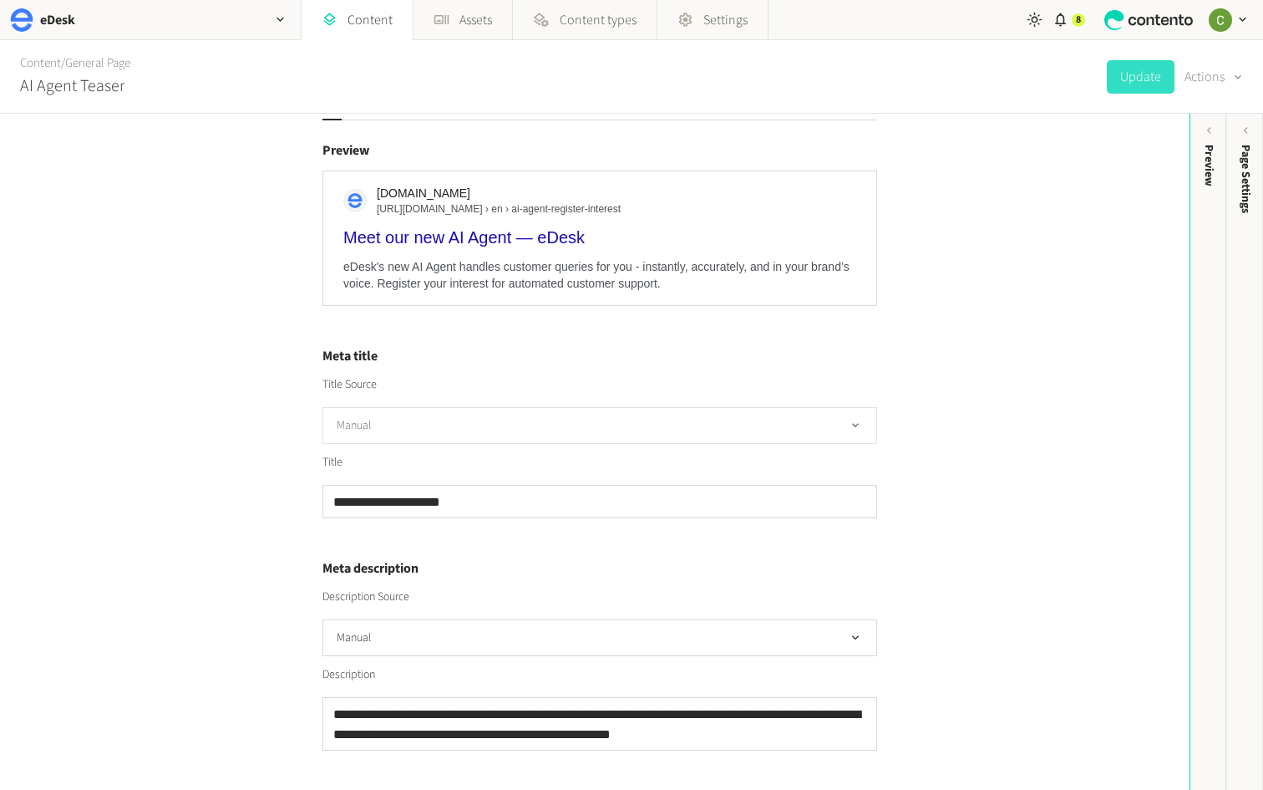
click at [462, 423] on button "Manual" at bounding box center [600, 425] width 555 height 37
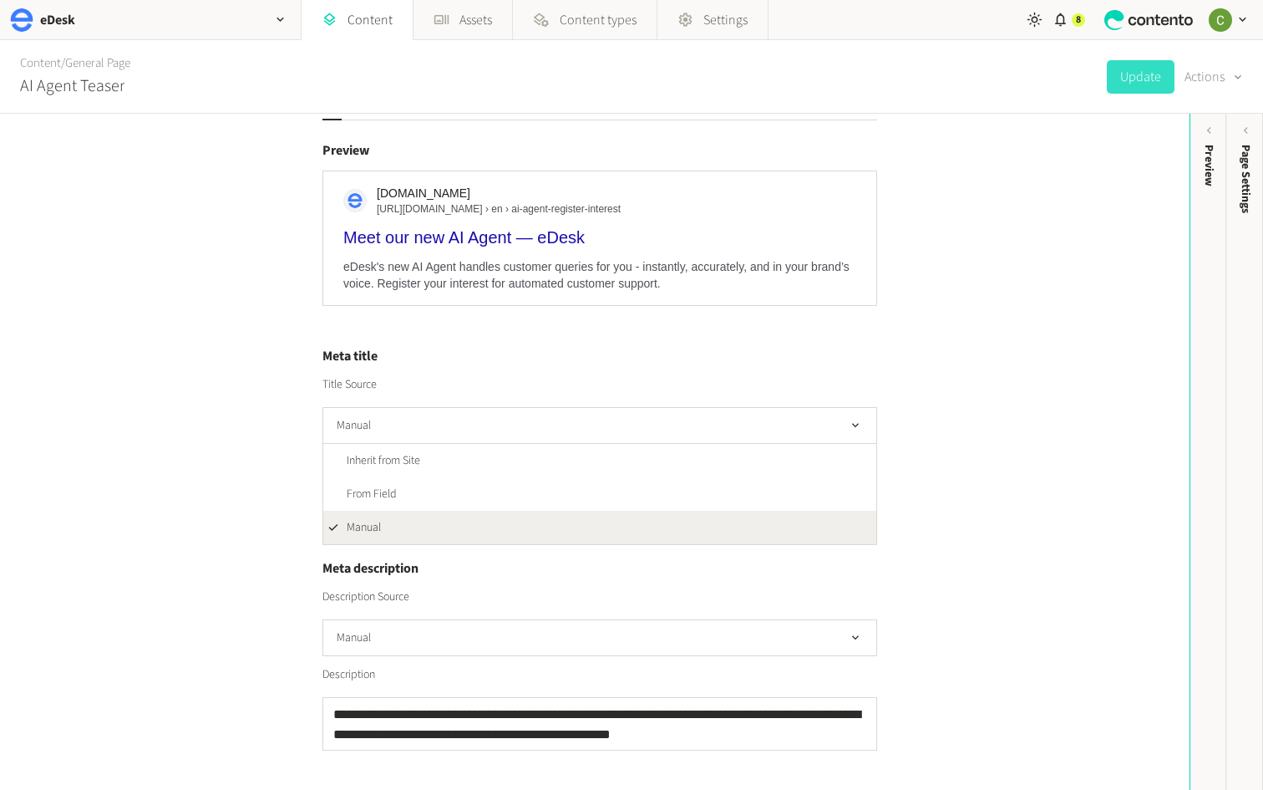
click at [218, 424] on div "**********" at bounding box center [595, 452] width 1190 height 676
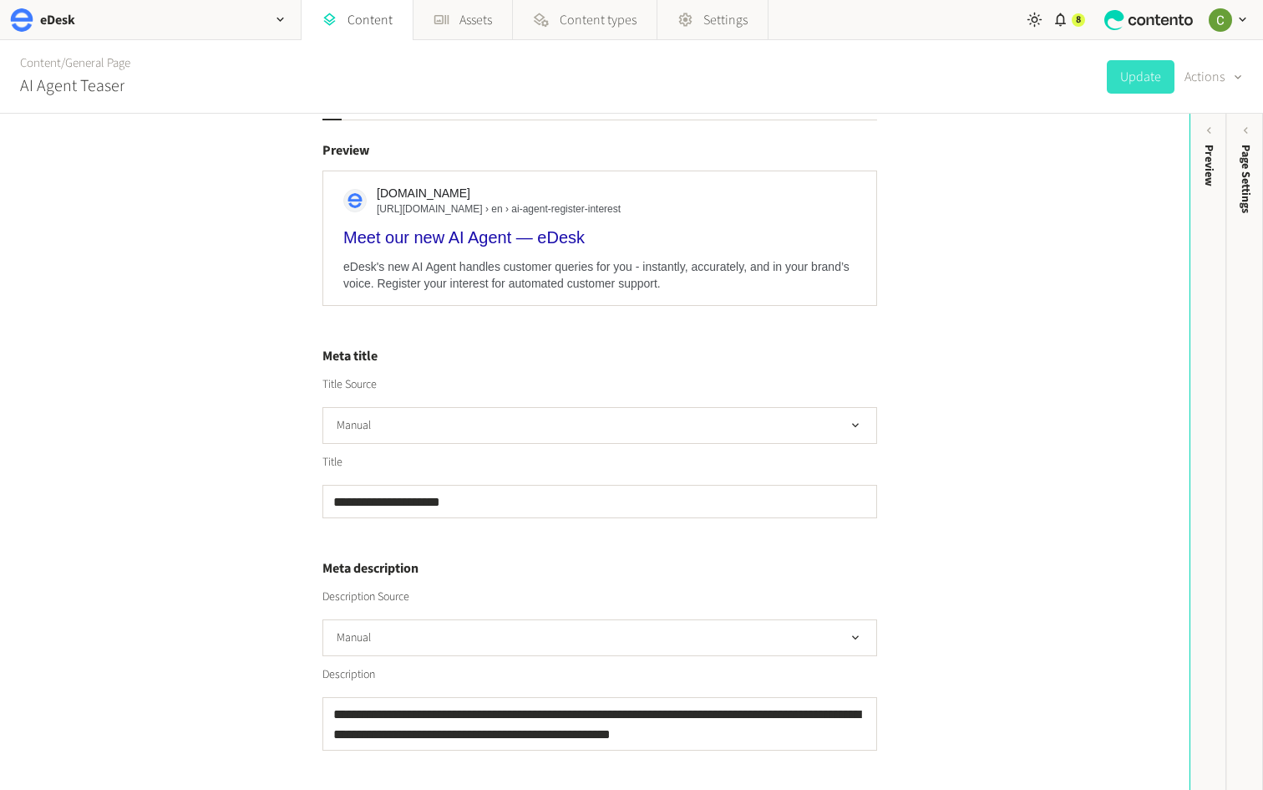
scroll to position [0, 0]
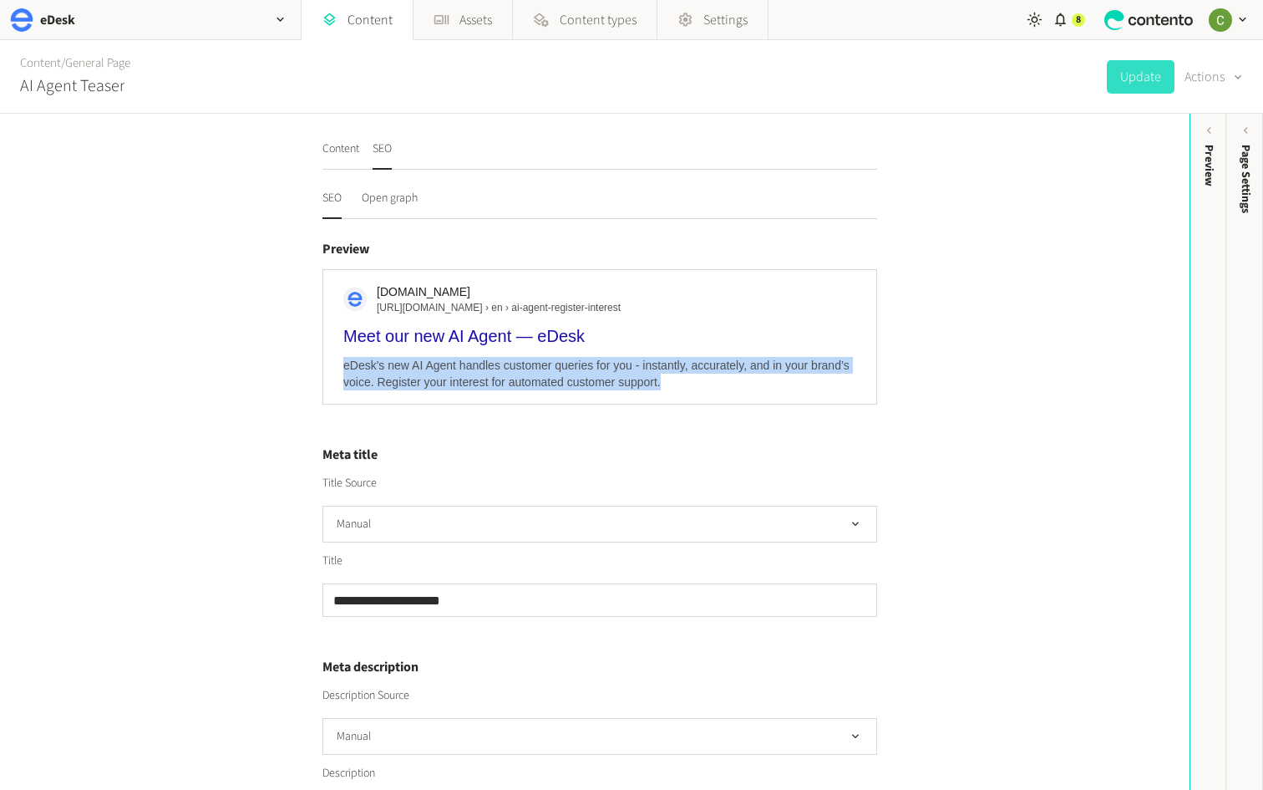
drag, startPoint x: 340, startPoint y: 368, endPoint x: 666, endPoint y: 397, distance: 327.1
click at [666, 397] on div "[DOMAIN_NAME] [URL][DOMAIN_NAME] › en › ai-agent-register-interest Meet our new…" at bounding box center [600, 336] width 555 height 135
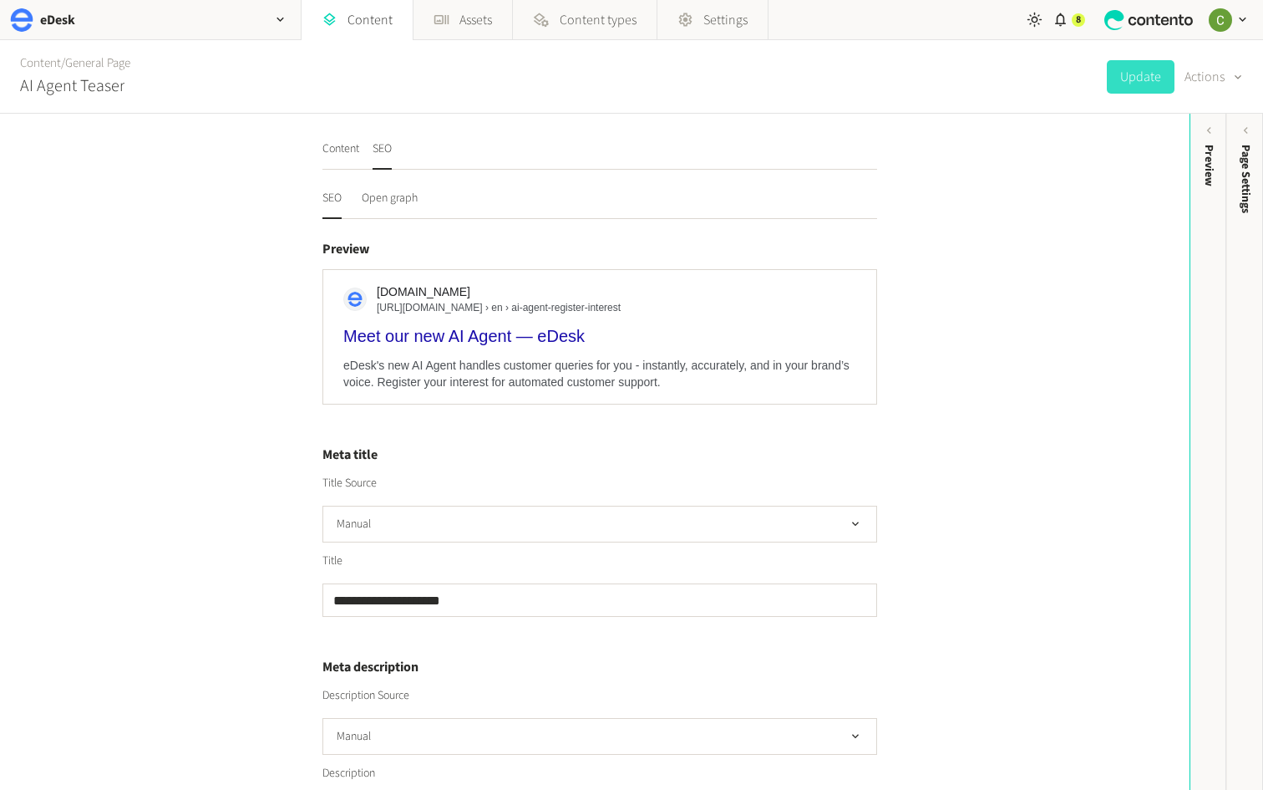
click at [616, 463] on h4 "Meta title" at bounding box center [600, 455] width 555 height 20
click at [348, 157] on button "Content" at bounding box center [341, 154] width 37 height 29
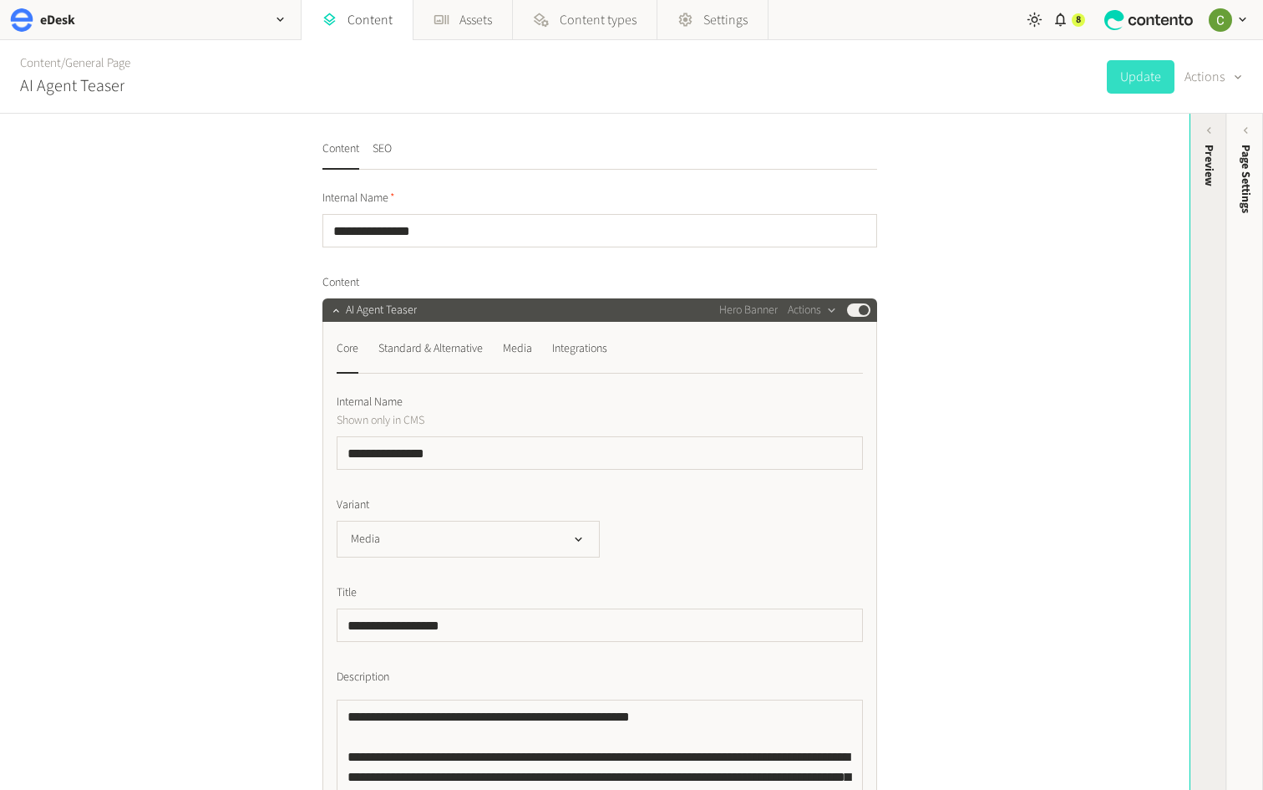
click at [1194, 268] on div "Preview" at bounding box center [1209, 274] width 37 height 301
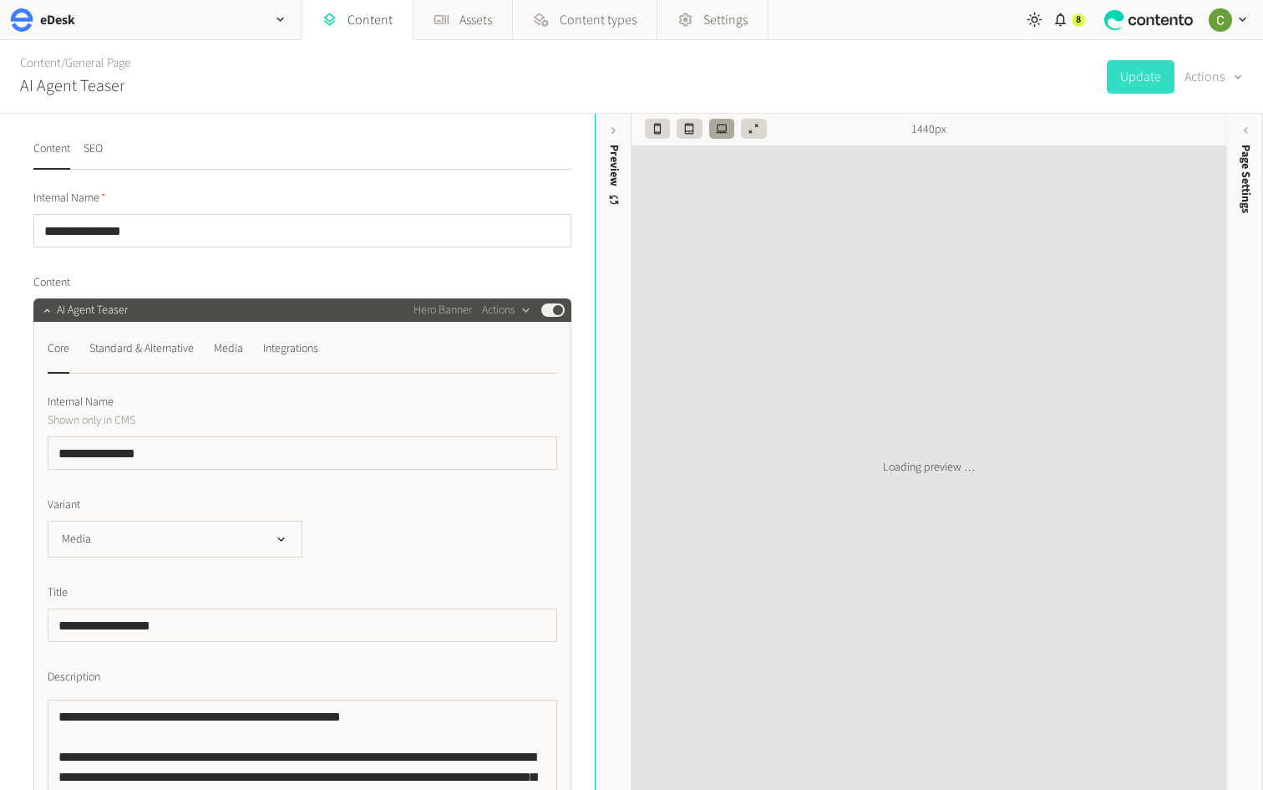
click at [109, 147] on nav "Content SEO" at bounding box center [302, 154] width 538 height 29
click at [93, 152] on button "SEO" at bounding box center [93, 154] width 19 height 29
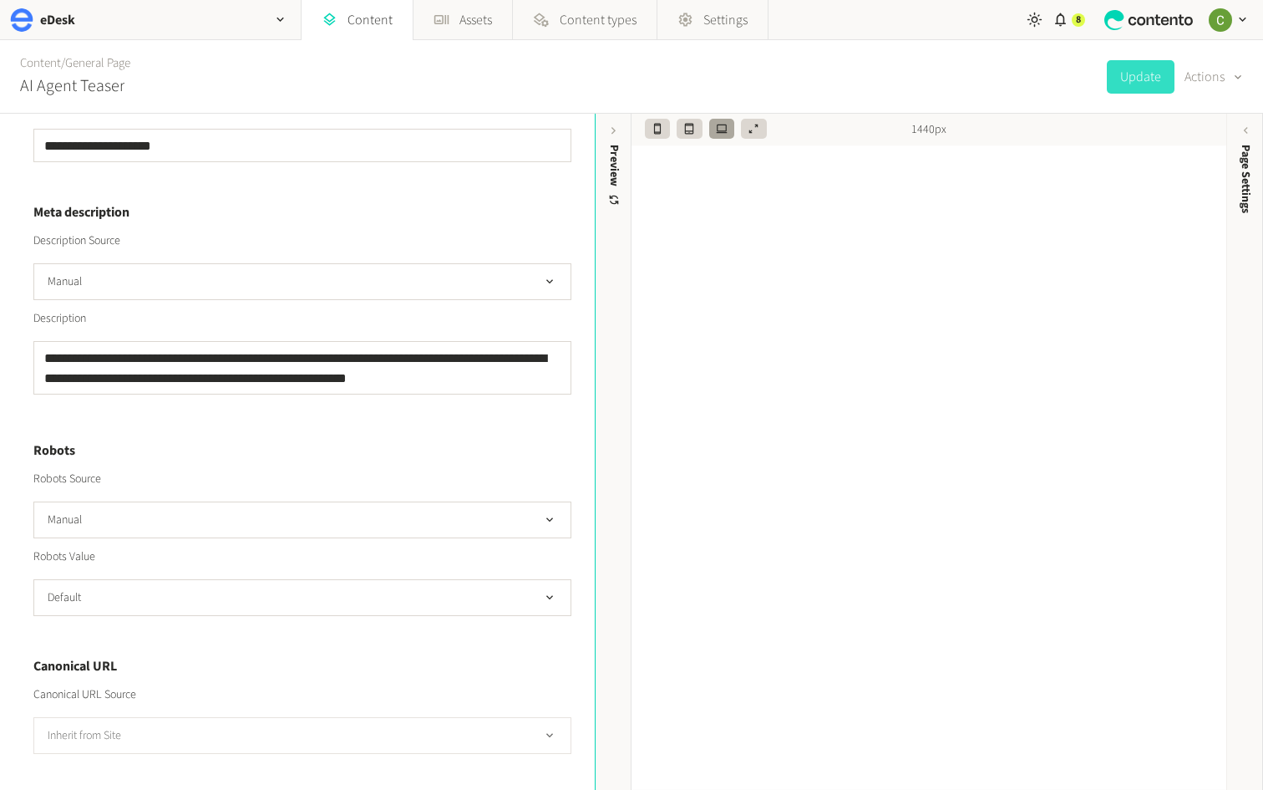
scroll to position [458, 0]
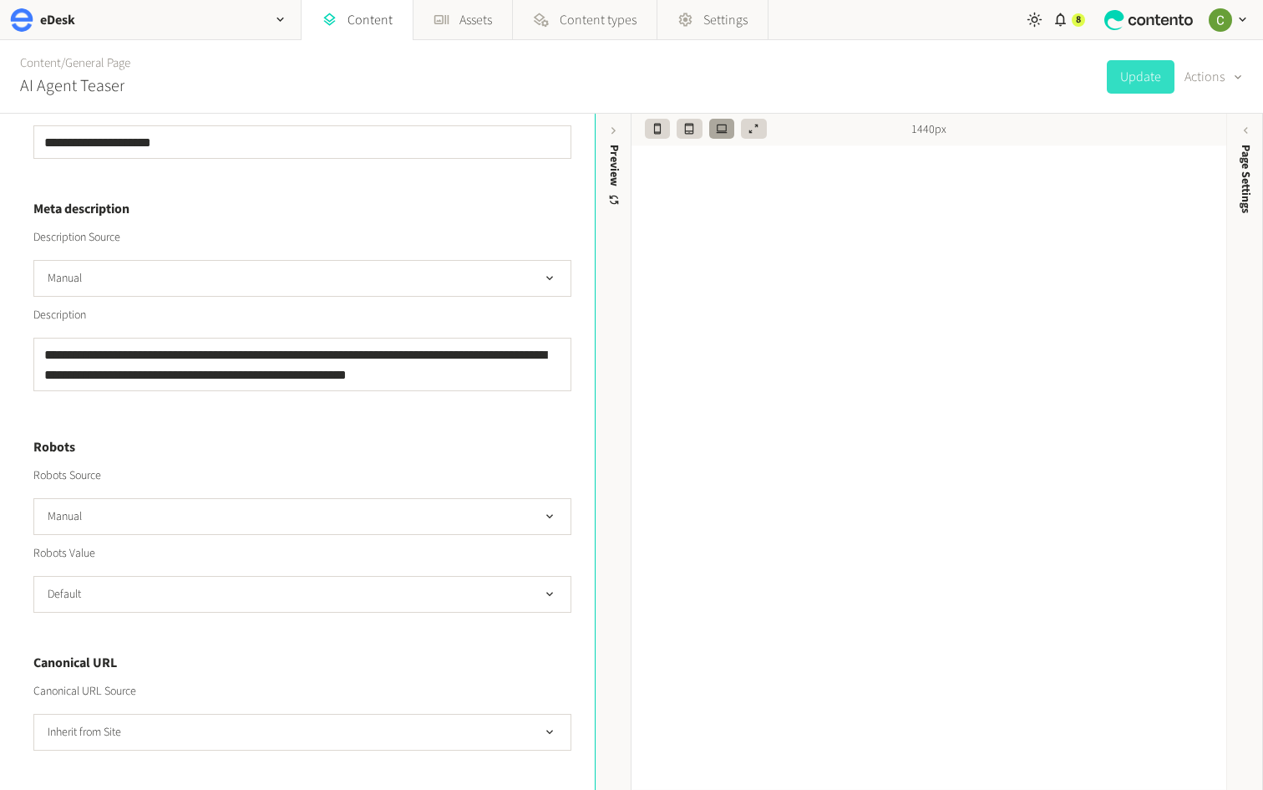
click at [470, 627] on h4 "Canonical URL" at bounding box center [302, 663] width 538 height 20
click at [1236, 84] on icon "button" at bounding box center [1238, 77] width 13 height 16
click at [890, 114] on div "1440px" at bounding box center [929, 130] width 595 height 32
click at [727, 33] on link "Settings" at bounding box center [713, 20] width 110 height 40
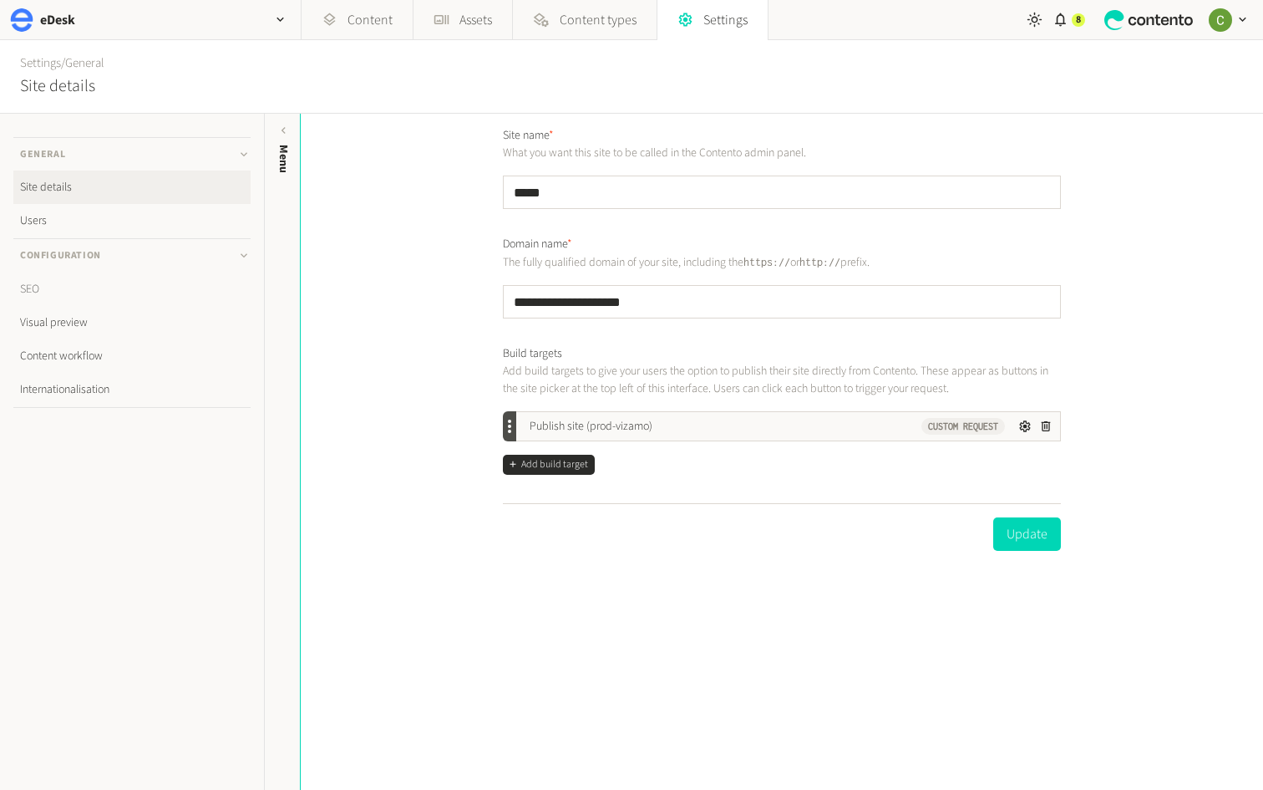
click at [98, 284] on link "SEO" at bounding box center [131, 288] width 237 height 33
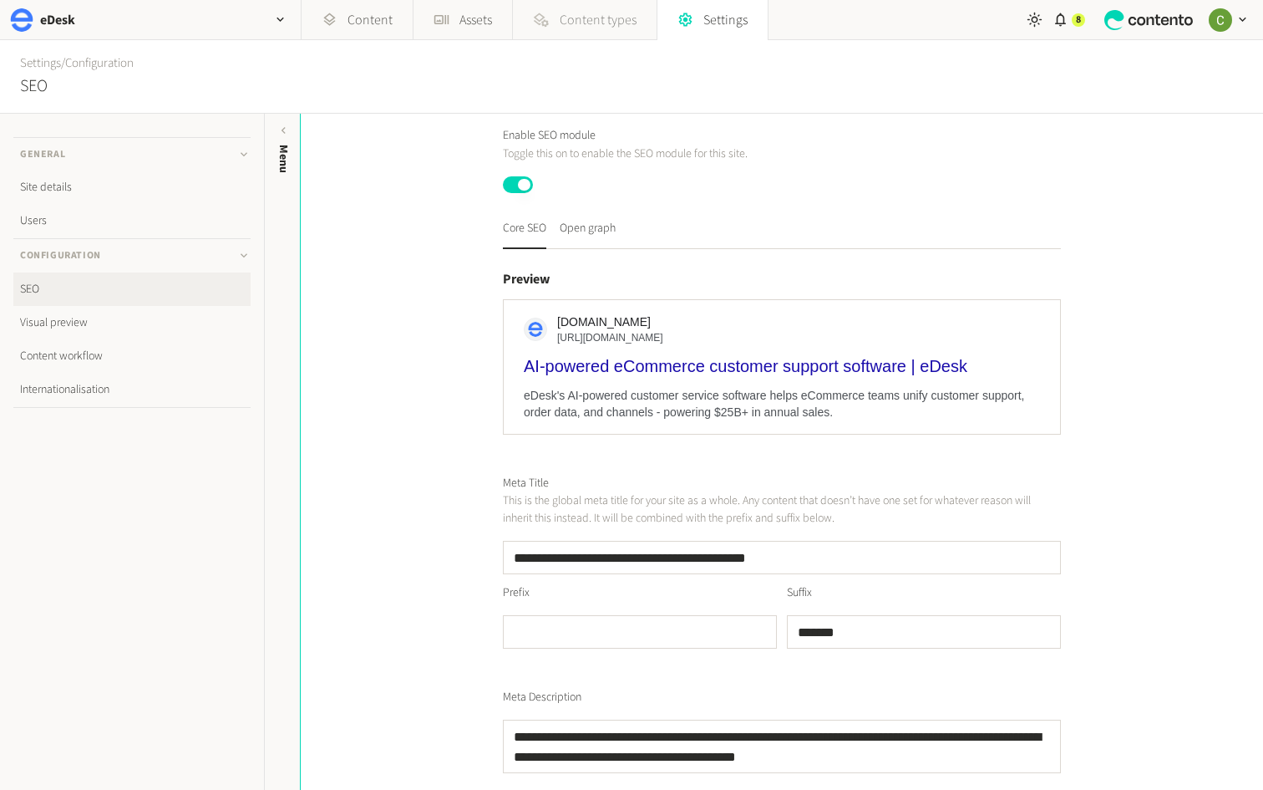
click at [552, 18] on link "Content types" at bounding box center [584, 20] width 143 height 40
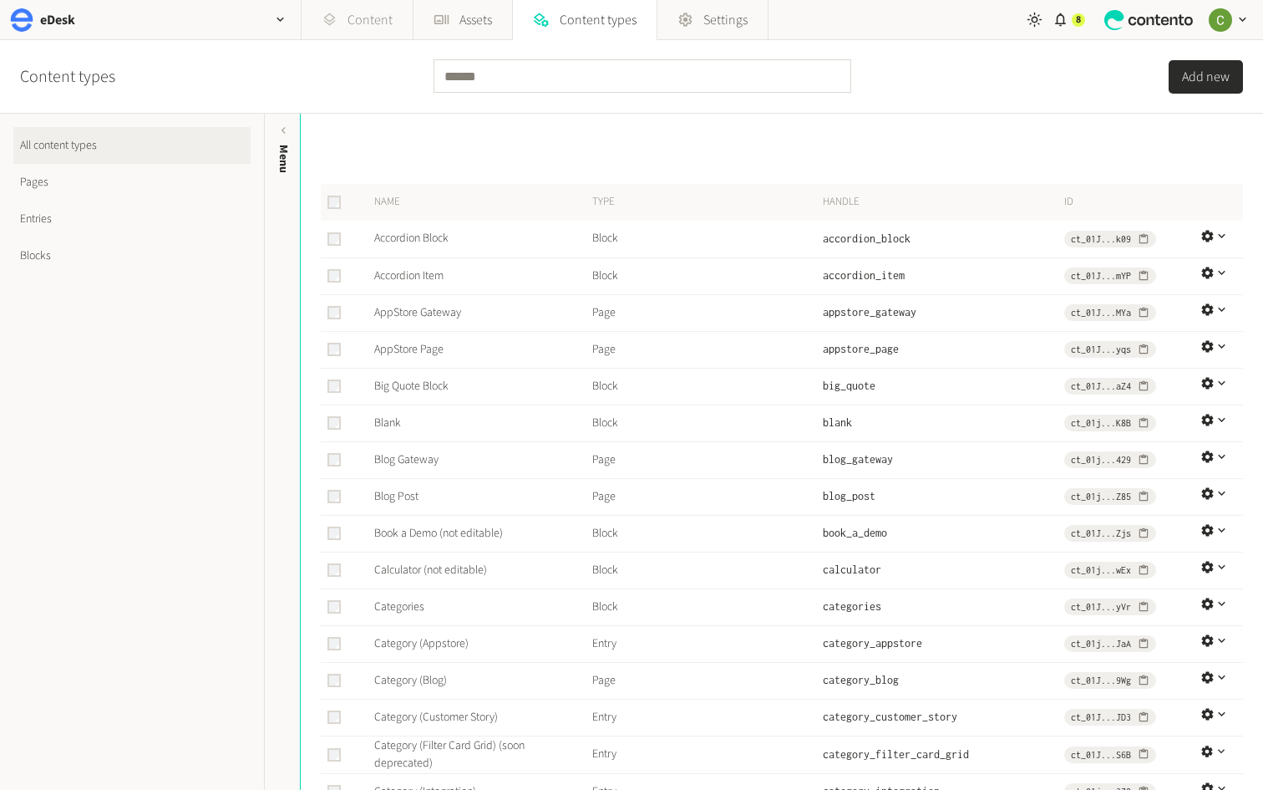
click at [342, 20] on link "Content" at bounding box center [357, 20] width 111 height 40
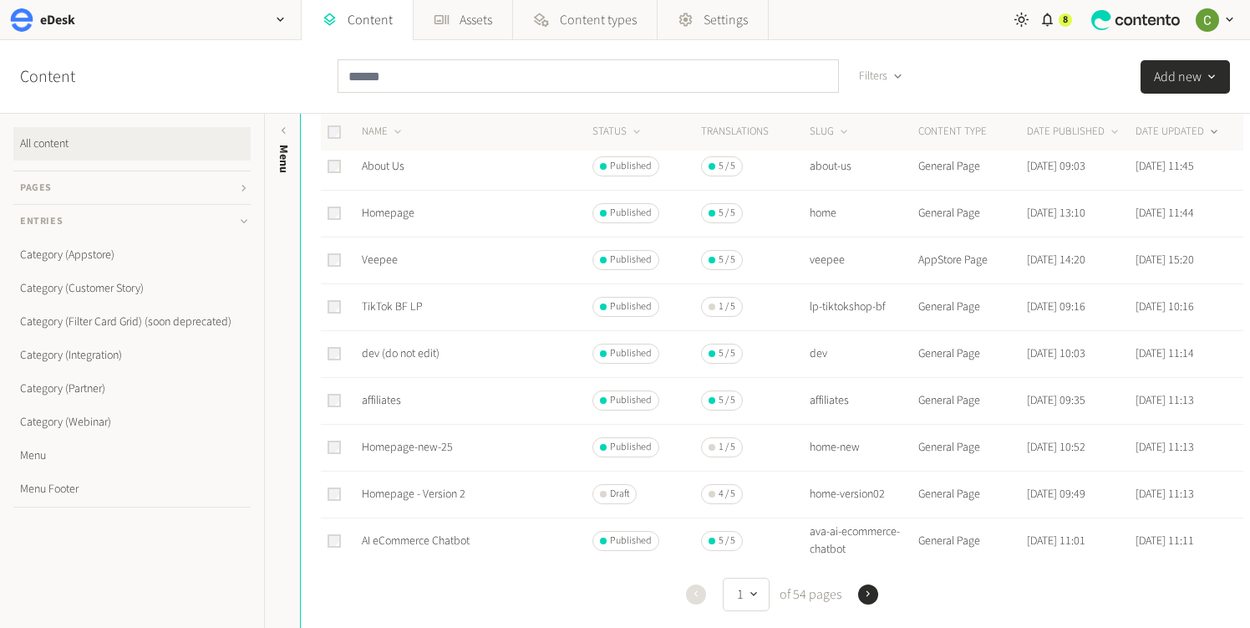
scroll to position [776, 0]
